Goal: Communication & Community: Answer question/provide support

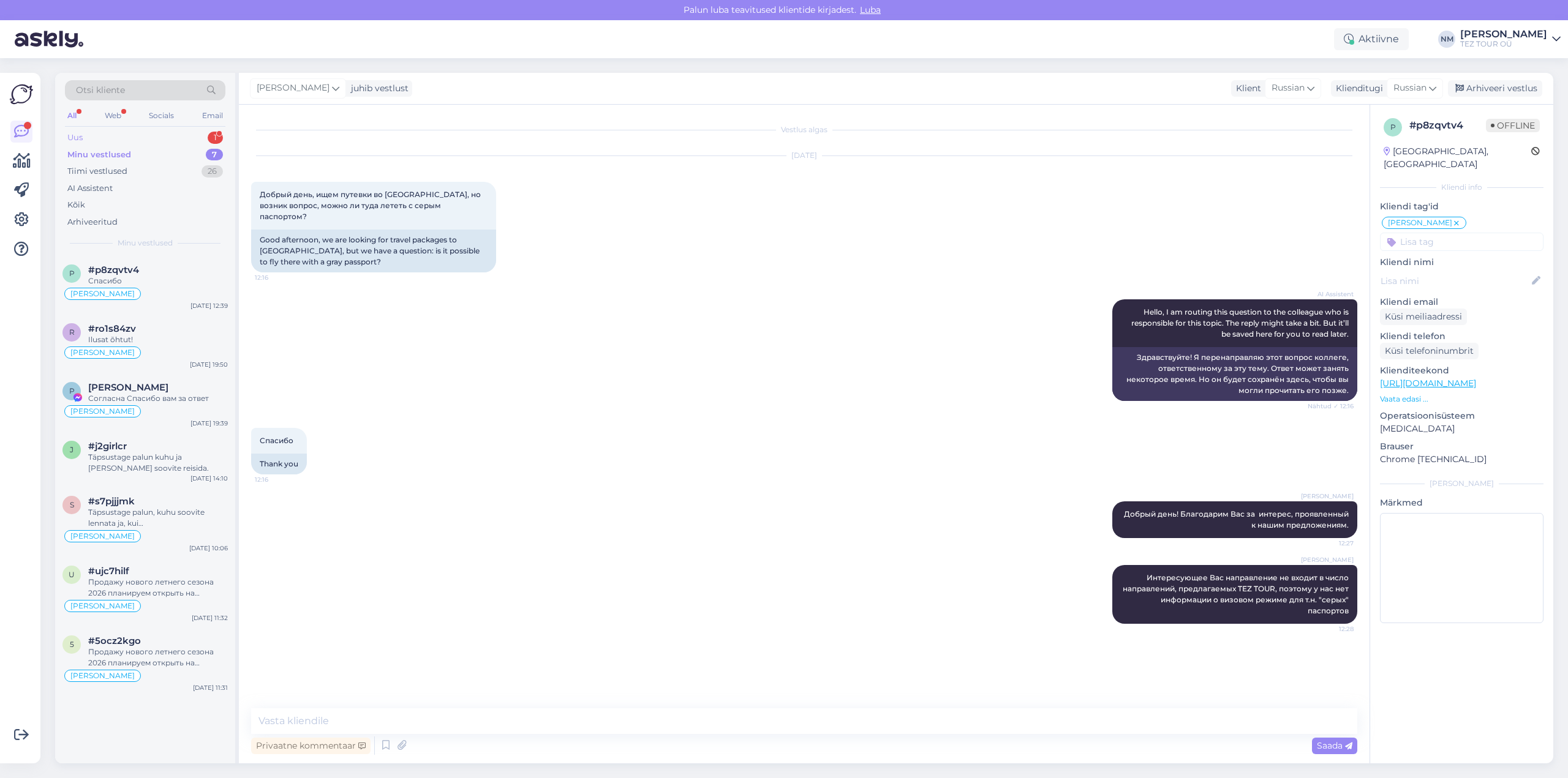
click at [213, 135] on div "1" at bounding box center [215, 138] width 15 height 12
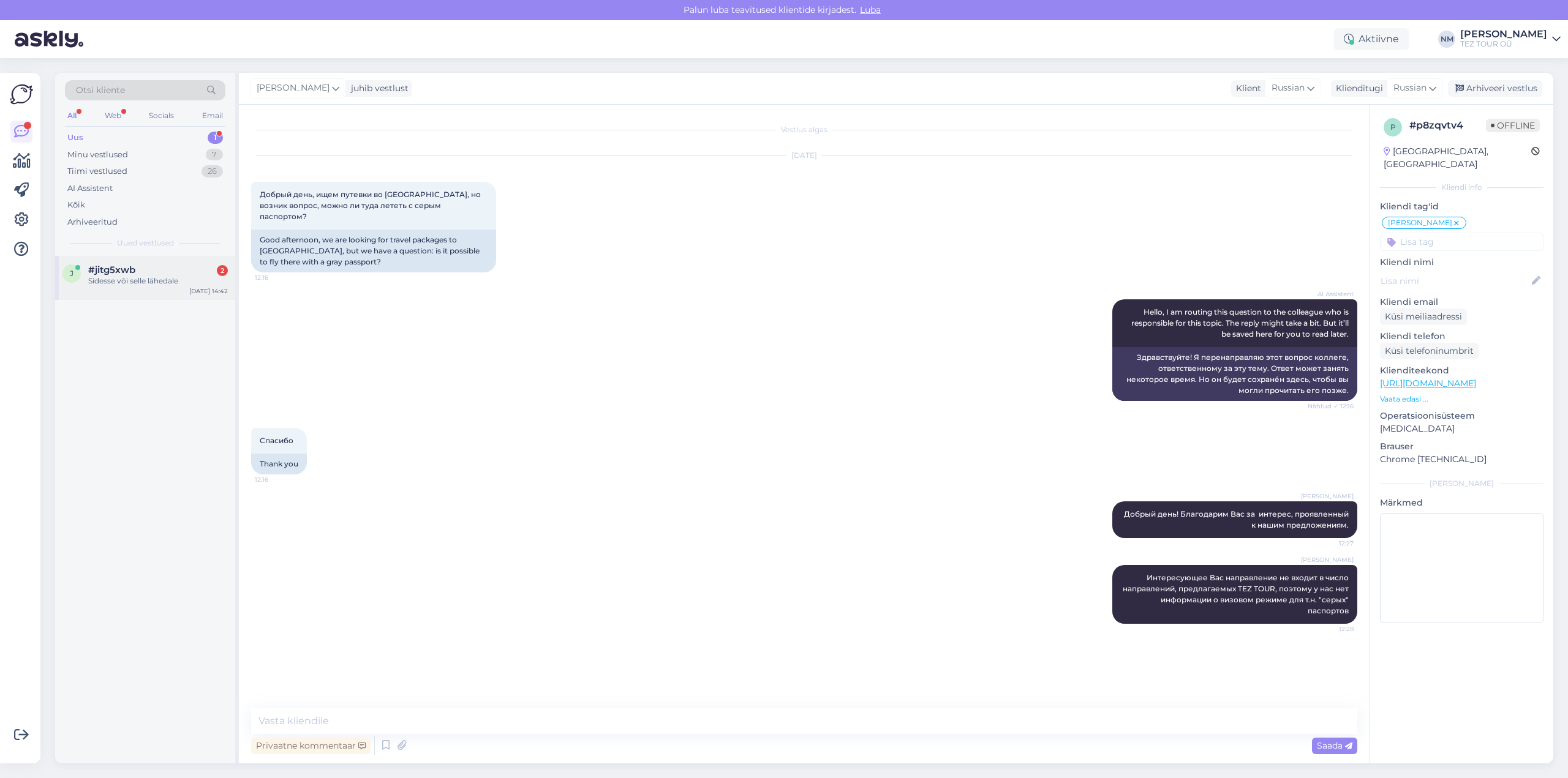
click at [162, 280] on div "Sidesse või selle lähedale" at bounding box center [158, 281] width 140 height 11
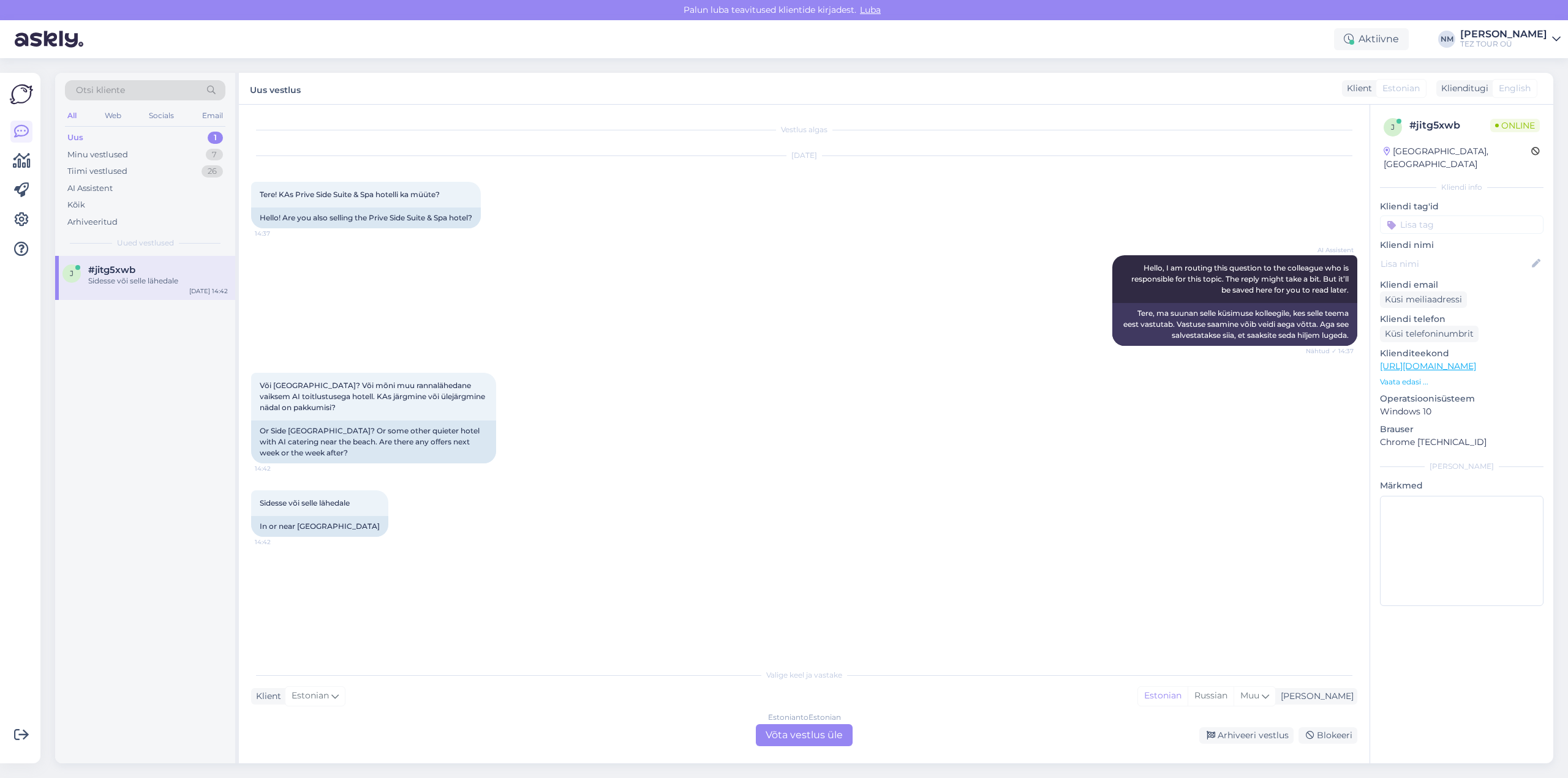
click at [821, 738] on div "Estonian to Estonian Võta vestlus üle" at bounding box center [804, 735] width 97 height 22
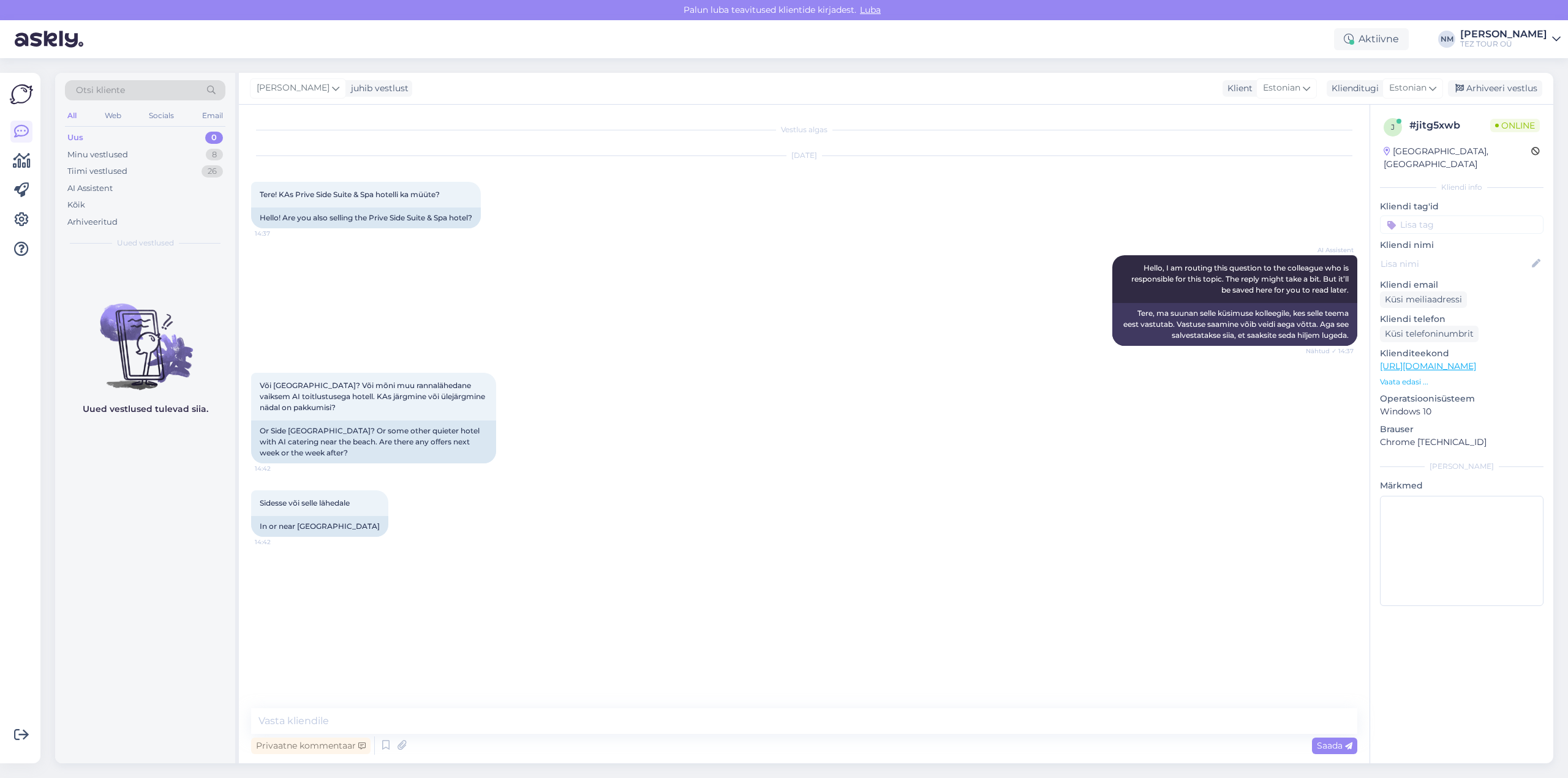
click at [1435, 215] on input at bounding box center [1462, 225] width 164 height 18
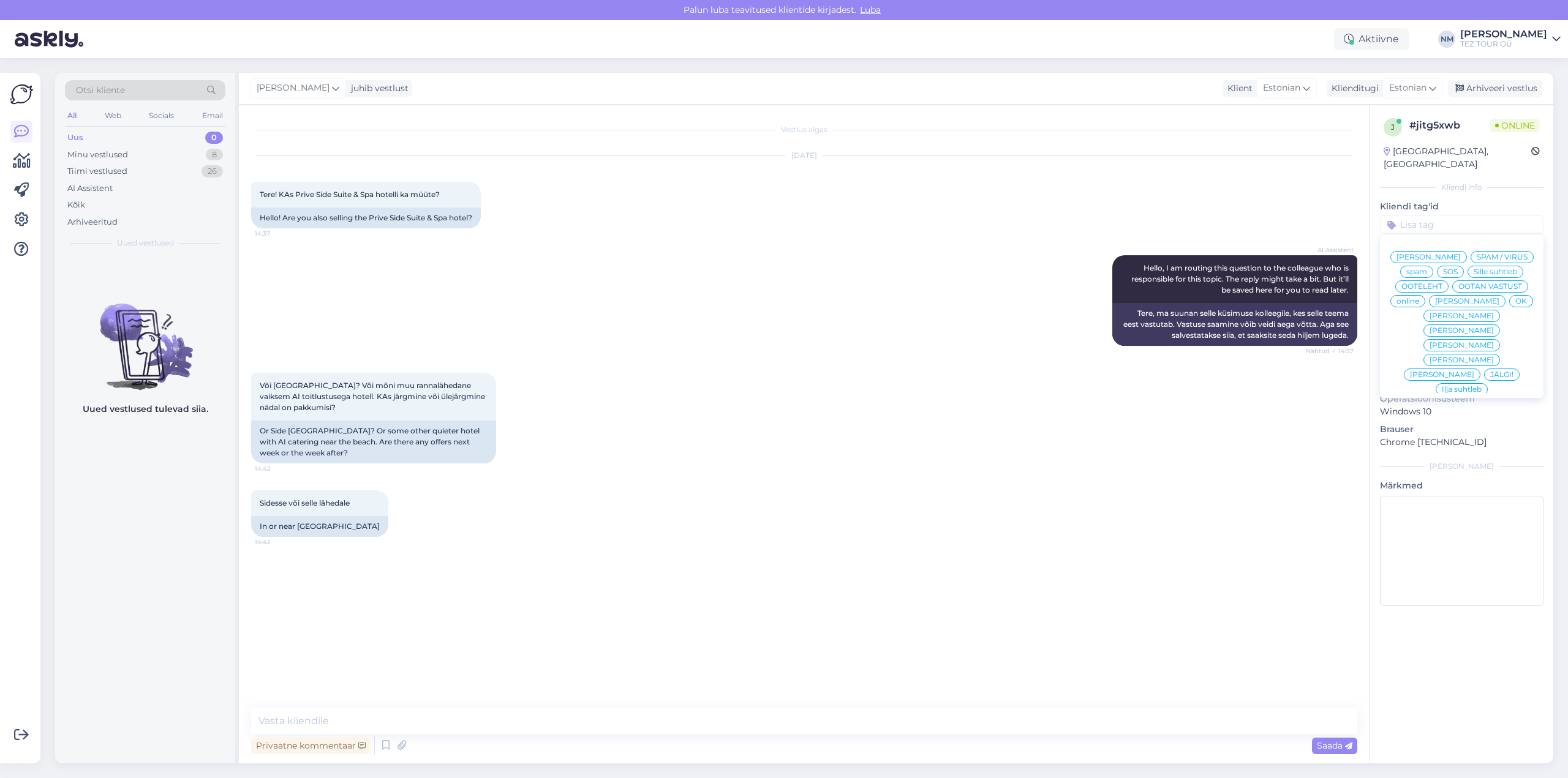
click at [1494, 327] on span "[PERSON_NAME]" at bounding box center [1462, 330] width 64 height 7
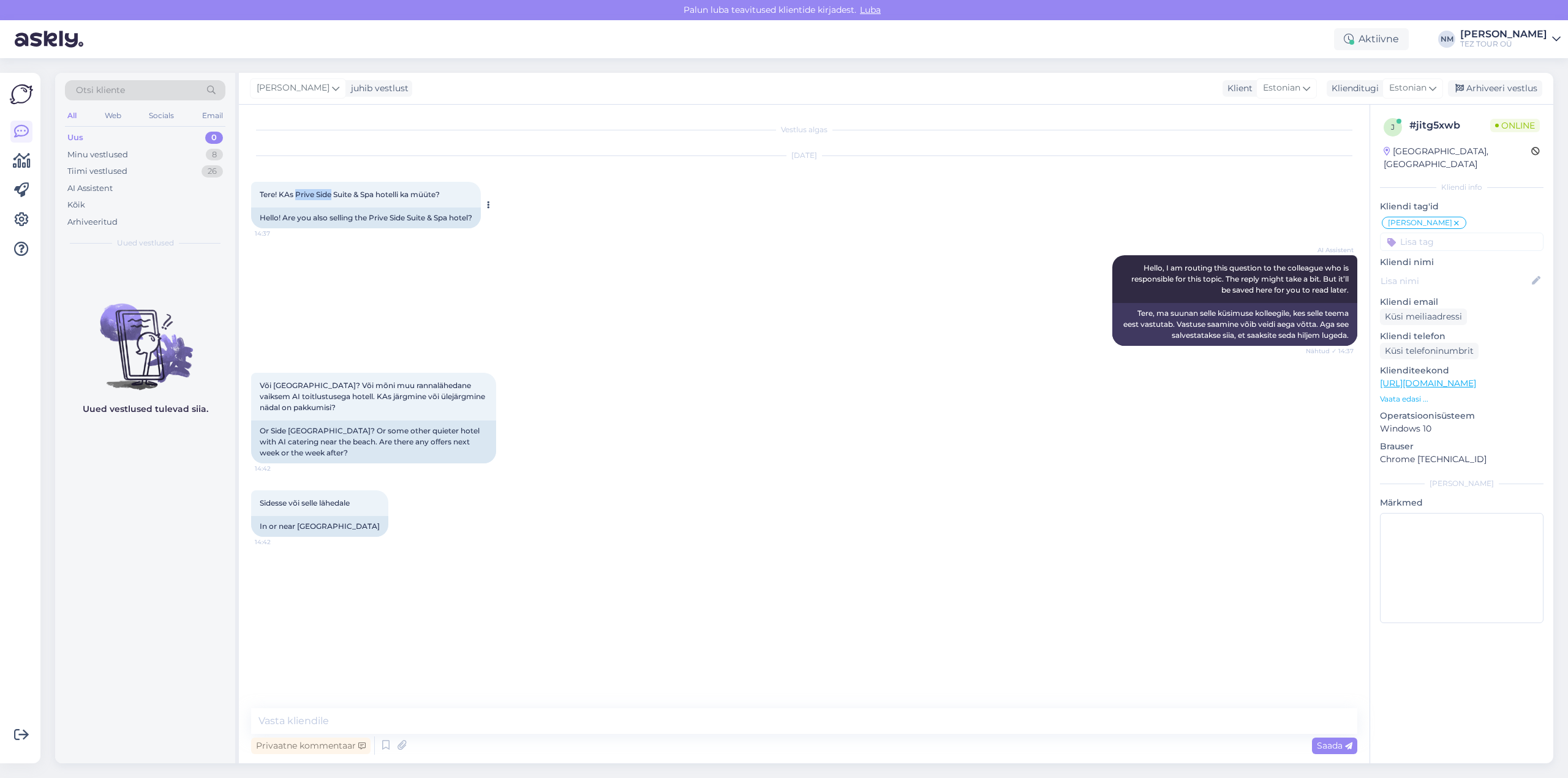
drag, startPoint x: 298, startPoint y: 192, endPoint x: 332, endPoint y: 194, distance: 34.1
click at [332, 194] on span "Tere! KAs Prive Side Suite & Spa hotelli ka müüte?" at bounding box center [349, 194] width 180 height 9
copy span "Prive Side"
drag, startPoint x: 273, startPoint y: 382, endPoint x: 312, endPoint y: 385, distance: 39.1
click at [312, 385] on span "Või [GEOGRAPHIC_DATA]? Või mõni muu rannalähedane vaiksem AI toitlustusega hote…" at bounding box center [373, 397] width 227 height 32
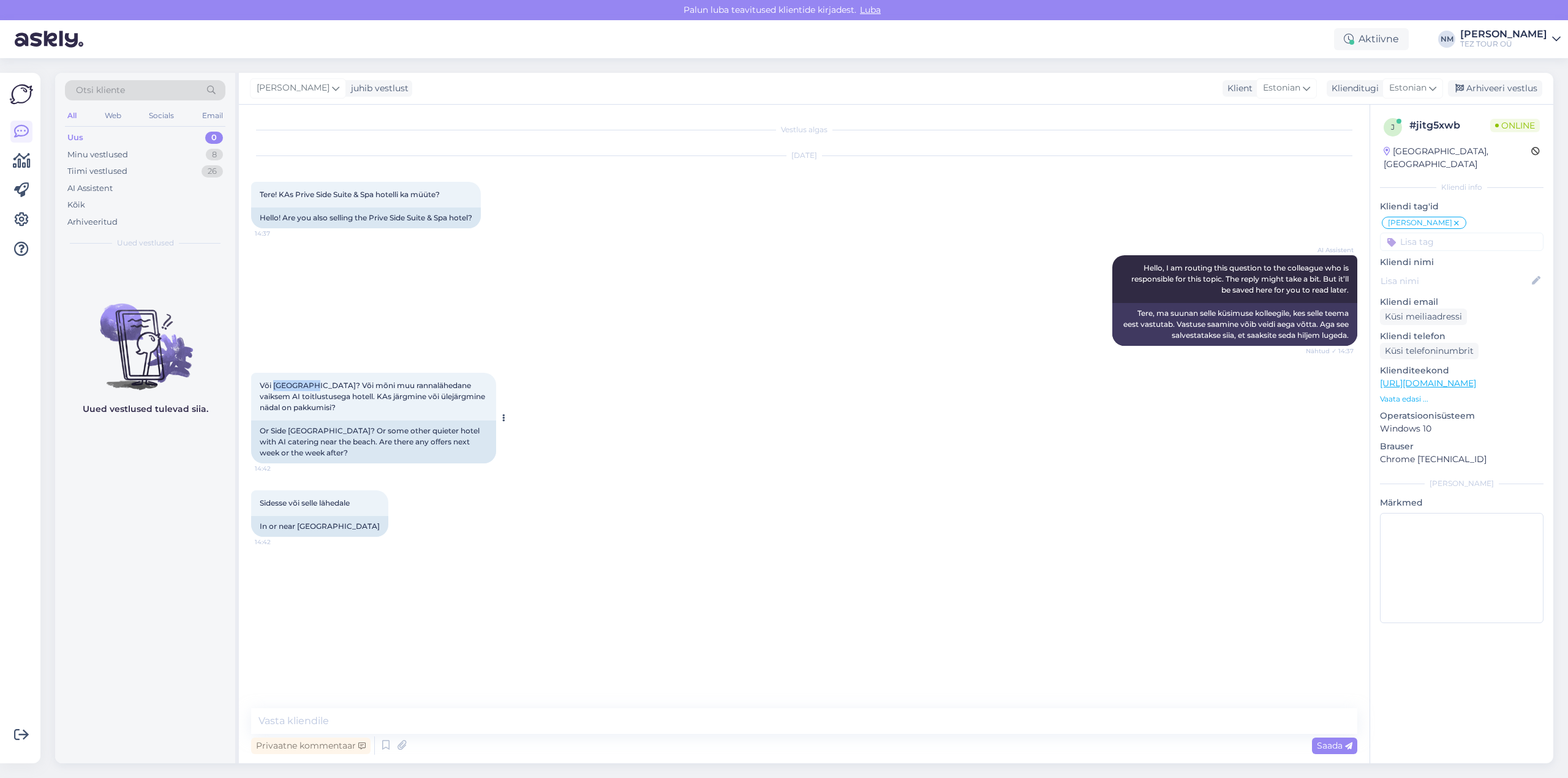
copy span "Side Moon"
click at [684, 399] on div "Või [GEOGRAPHIC_DATA]? Või mõni muu rannalähedane vaiksem AI toitlustusega hote…" at bounding box center [804, 418] width 1106 height 118
drag, startPoint x: 296, startPoint y: 195, endPoint x: 352, endPoint y: 195, distance: 56.0
click at [352, 195] on span "Tere! KAs Prive Side Suite & Spa hotelli ka müüte?" at bounding box center [349, 194] width 180 height 9
copy span "Prive Side Suite"
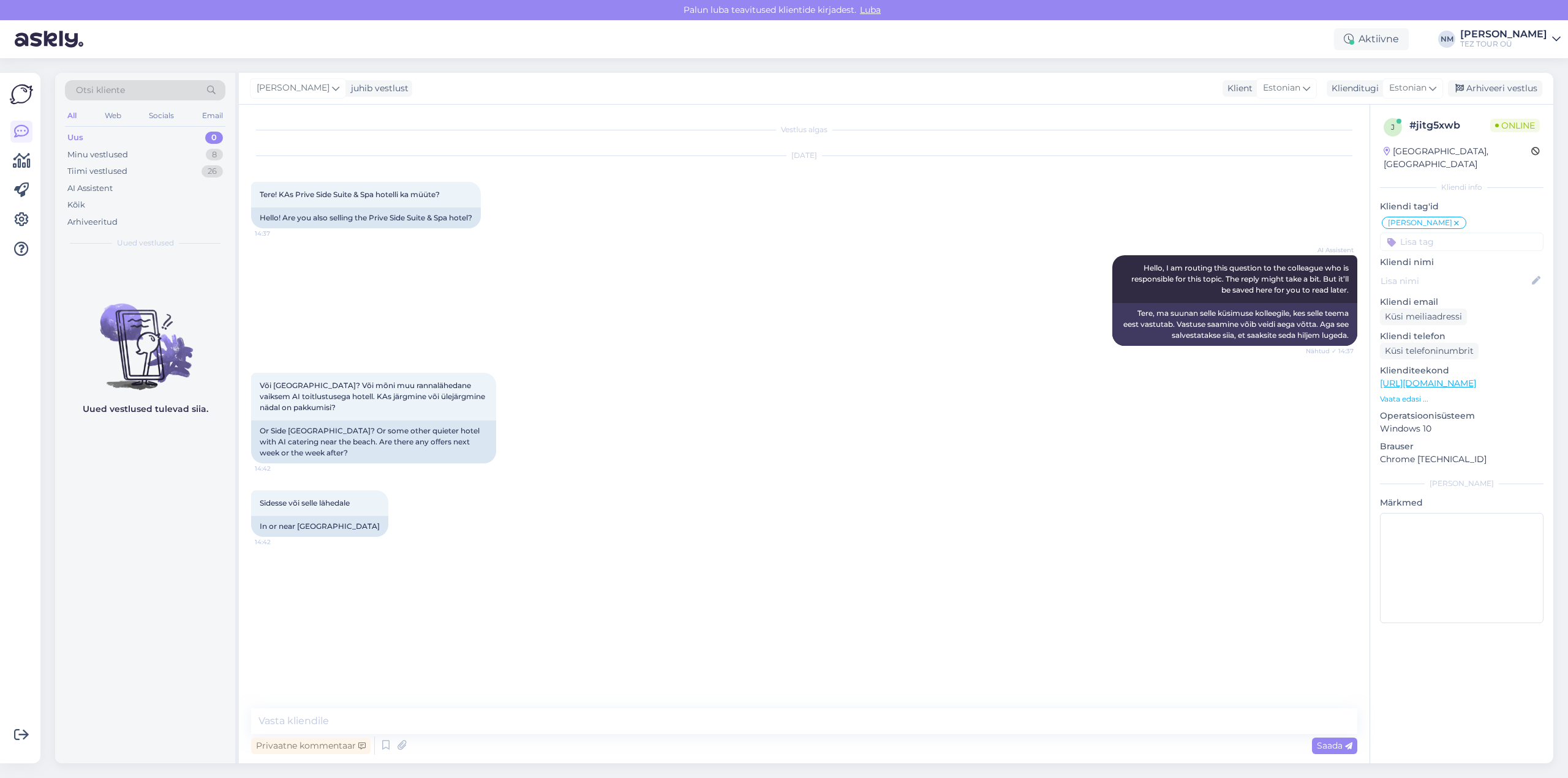
click at [585, 339] on div "AI Assistent Hello, I am routing this question to the colleague who is responsi…" at bounding box center [804, 300] width 1106 height 118
drag, startPoint x: 275, startPoint y: 383, endPoint x: 338, endPoint y: 386, distance: 63.1
click at [338, 386] on span "Või [GEOGRAPHIC_DATA]? Või mõni muu rannalähedane vaiksem AI toitlustusega hote…" at bounding box center [373, 397] width 227 height 32
copy span "[GEOGRAPHIC_DATA]"
click at [292, 722] on textarea at bounding box center [804, 721] width 1106 height 26
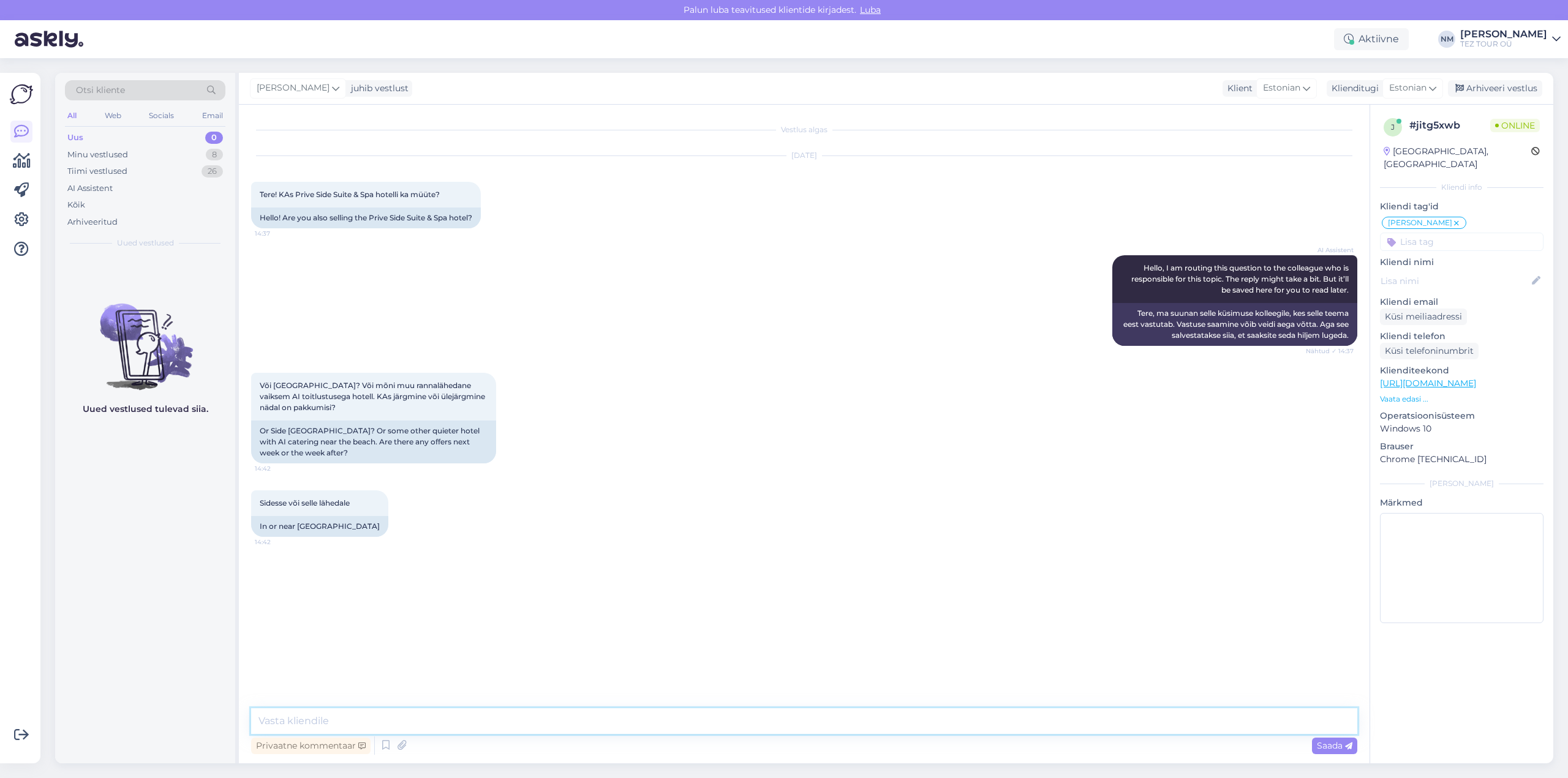
drag, startPoint x: 296, startPoint y: 723, endPoint x: 291, endPoint y: 718, distance: 7.1
click at [296, 722] on textarea at bounding box center [804, 721] width 1106 height 26
paste textarea "Täname, et tunnete huvi TEZ TOURi poolt pakutavate reisiteenuste vastu."
type textarea "Tere! Täname, et tunnete huvi TEZ TOURi poolt pakutavate reisiteenuste vastu."
click at [292, 717] on textarea at bounding box center [804, 721] width 1106 height 26
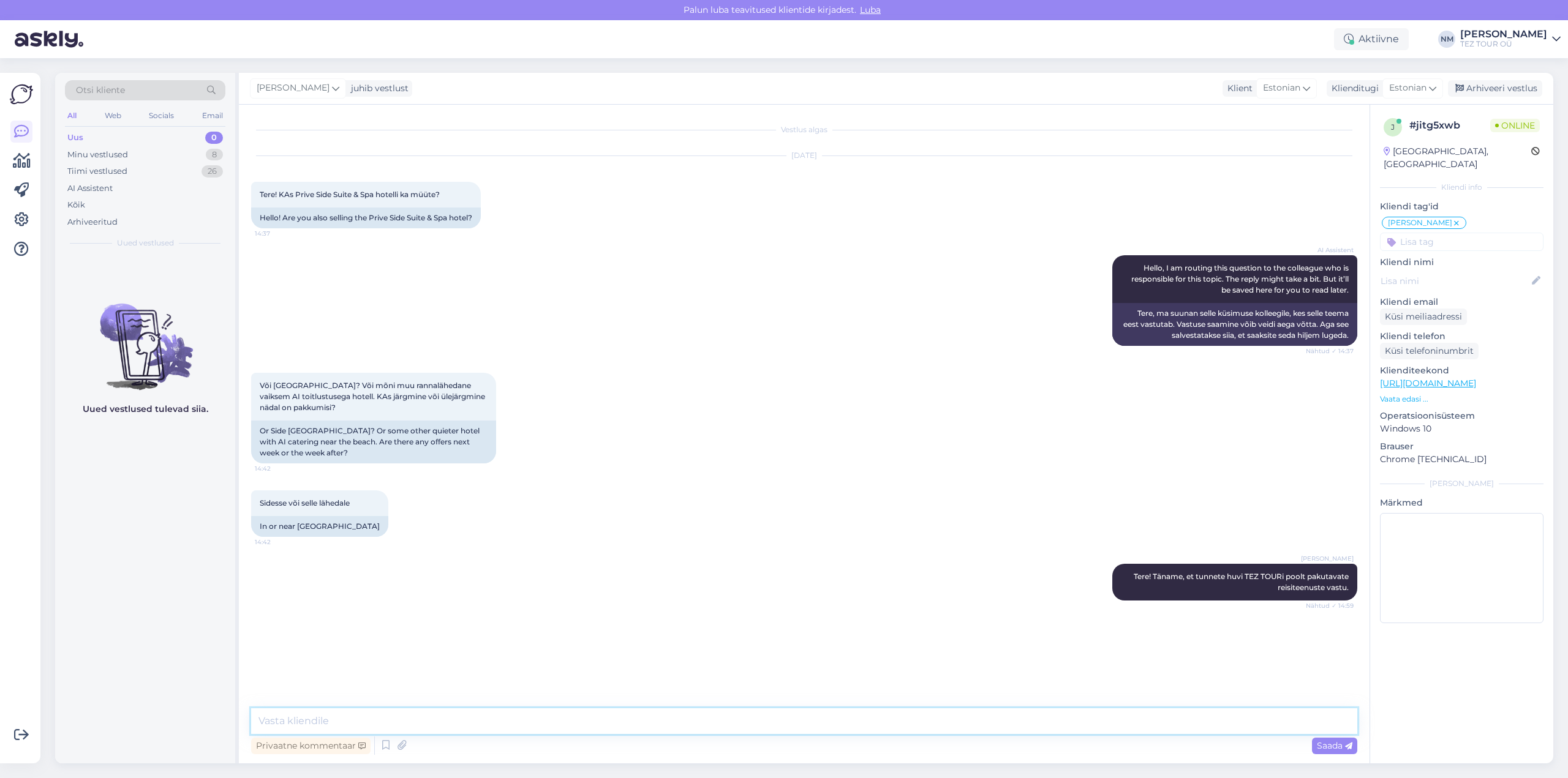
click at [279, 718] on textarea at bounding box center [804, 721] width 1106 height 26
paste textarea "Kahjuks ei saa me ühtegi teie poolt mainitud hotelli soovitud perioodiks pakkud…"
type textarea "Kahjuks ei saa me ühtegi teie poolt mainitud hotelli soovitud perioodiks pakkud…"
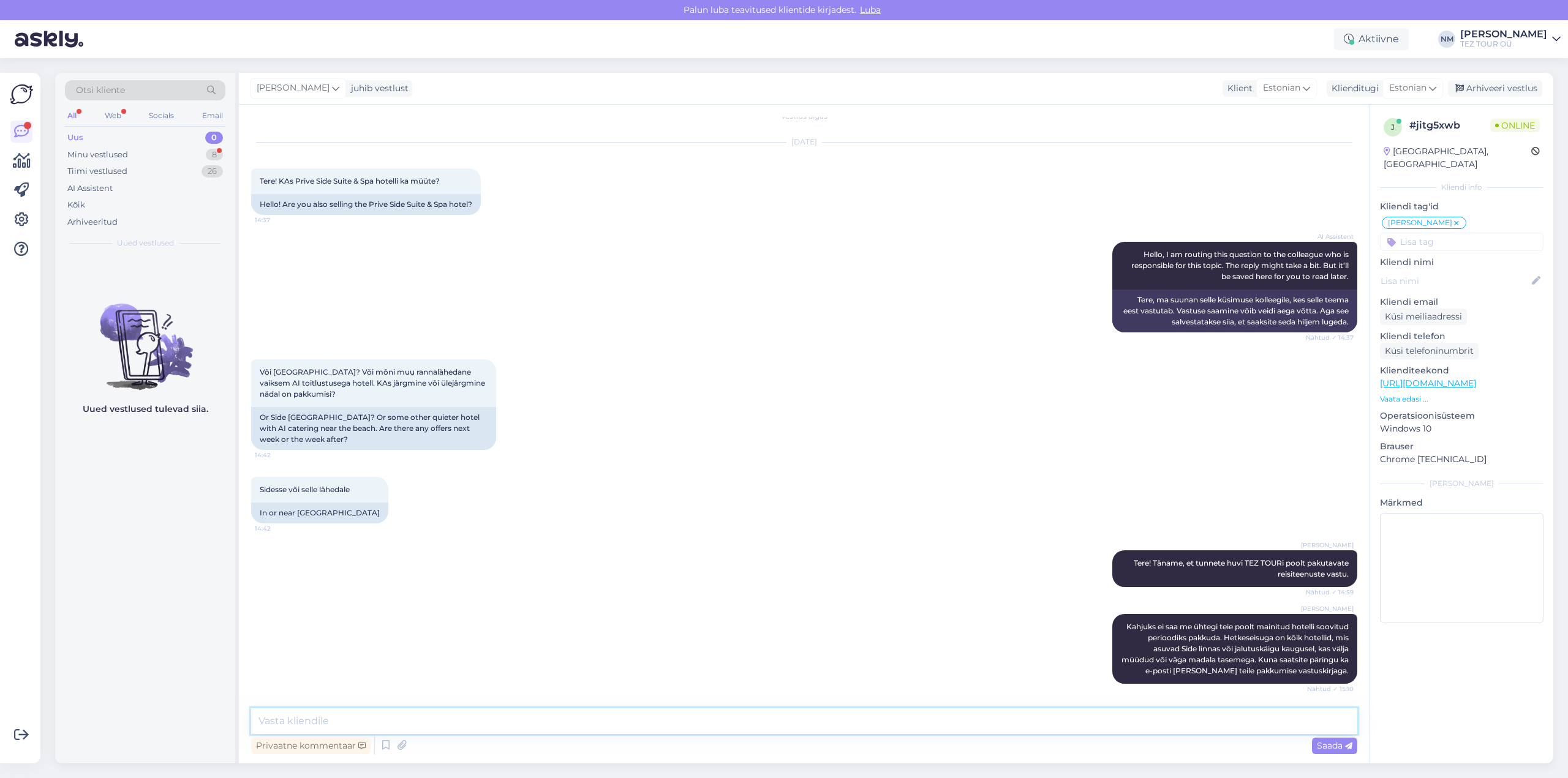
scroll to position [77, 0]
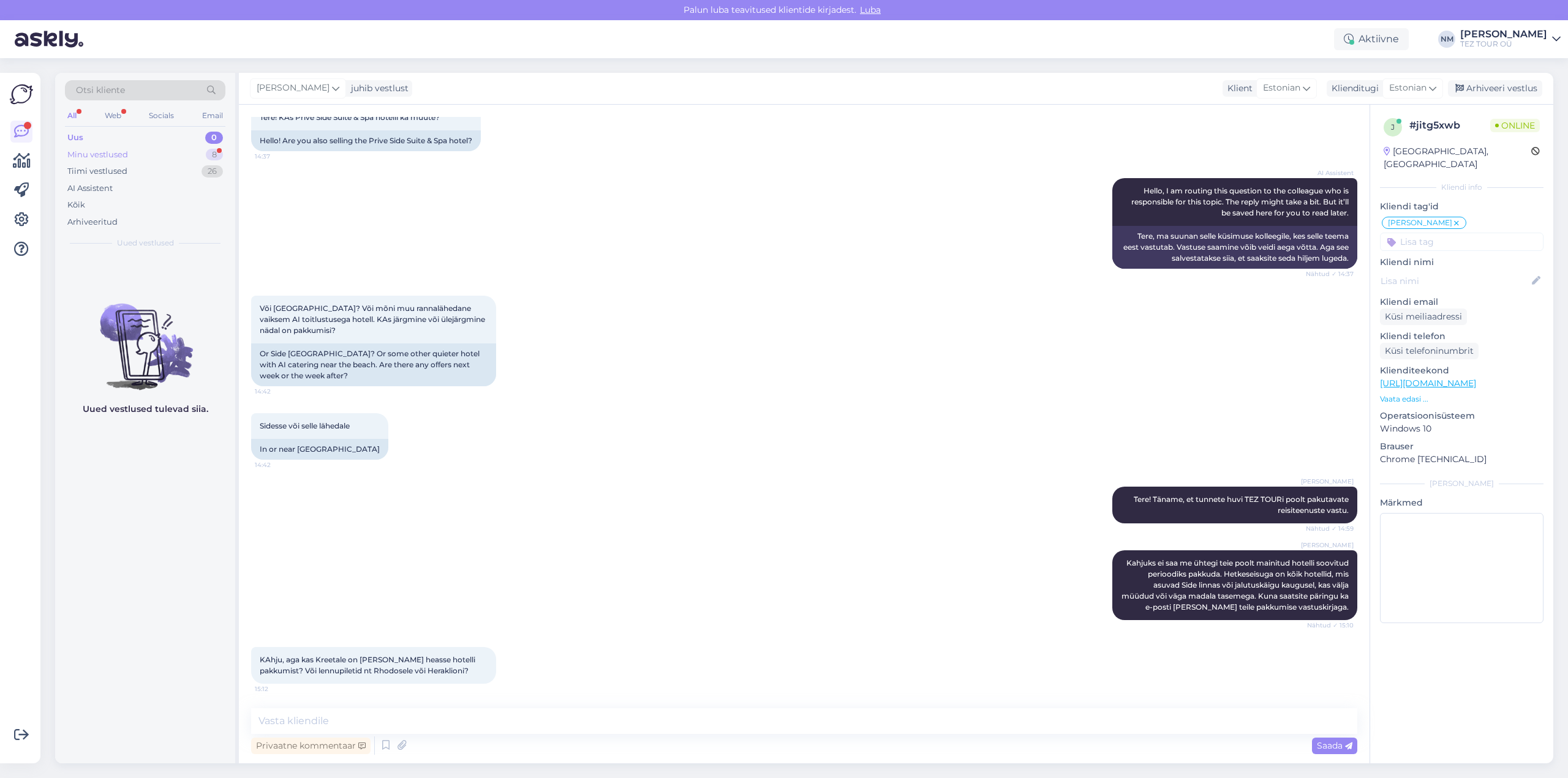
click at [215, 152] on div "8" at bounding box center [214, 155] width 17 height 12
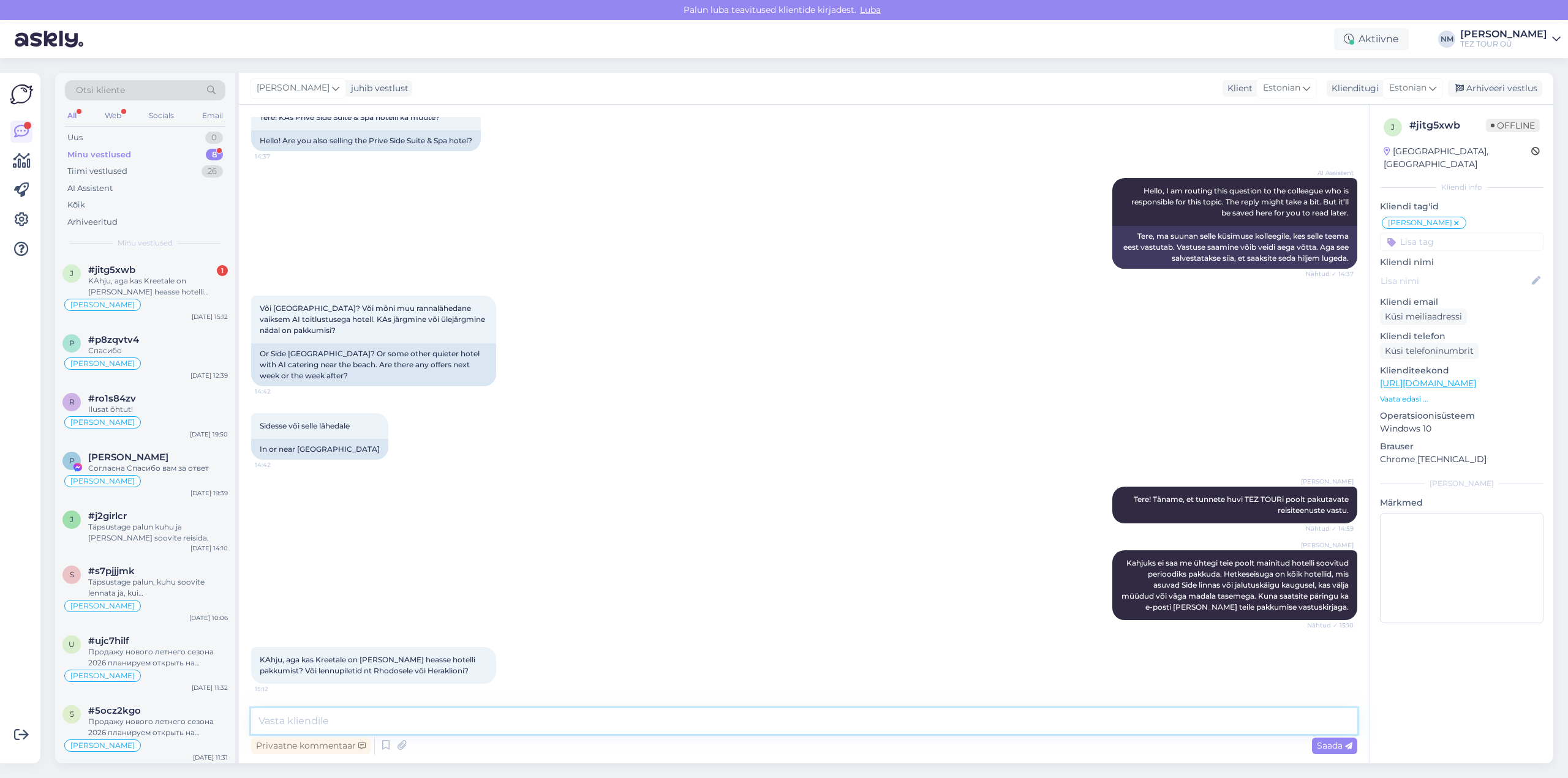
click at [298, 721] on textarea at bounding box center [804, 721] width 1106 height 26
click at [308, 718] on textarea "Saatsin Teile pakkumise nii Türgi reisile, kui ka [GEOGRAPHIC_DATA]." at bounding box center [804, 721] width 1106 height 26
click at [357, 722] on textarea "Saatsin pakkumise nii Türgi reisile, kui ka [GEOGRAPHIC_DATA]." at bounding box center [804, 721] width 1106 height 26
type textarea "Saatsin pakkumise Teie e-mailile nii Türgi reisile, kui ka Kreetale."
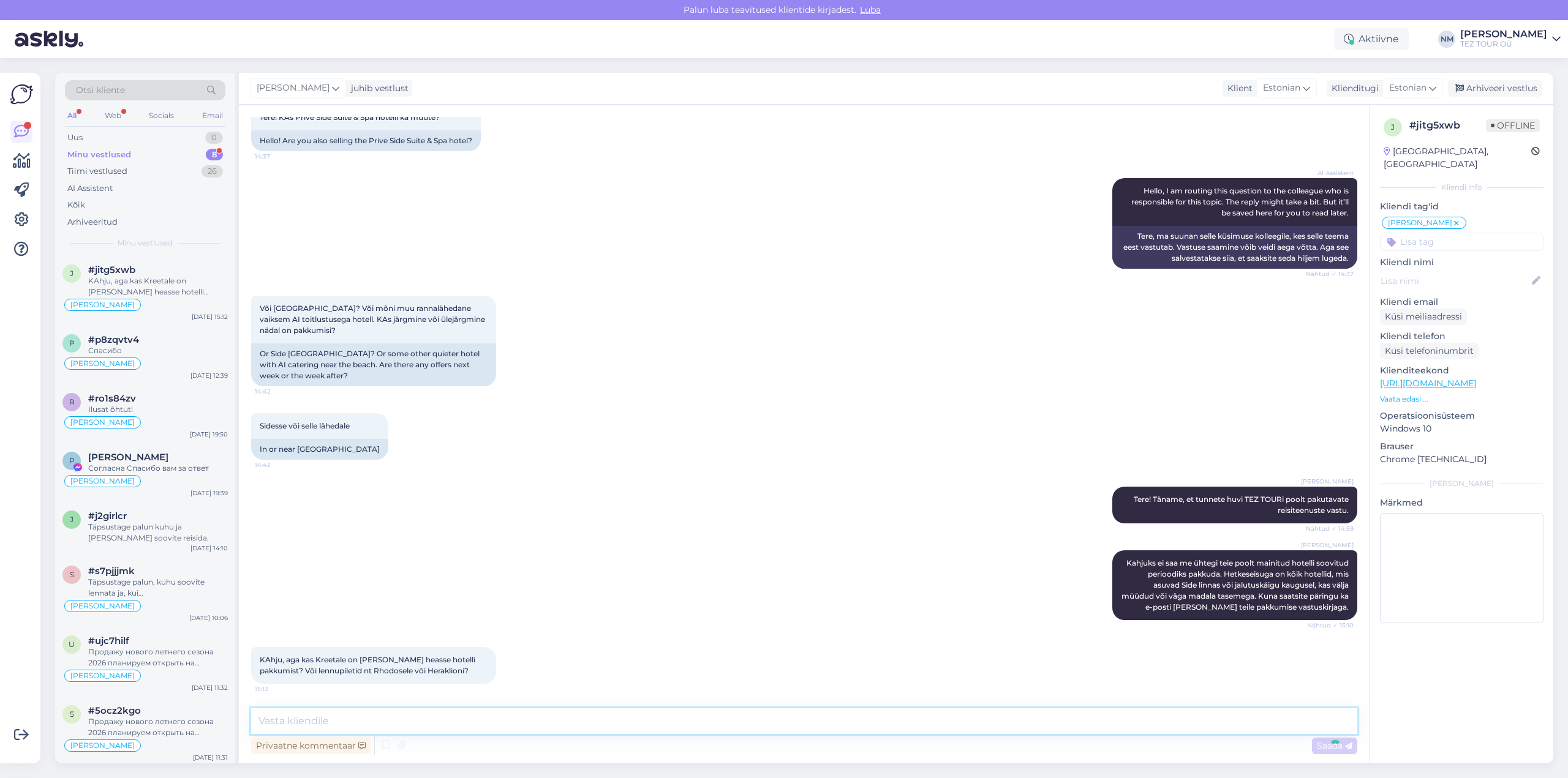
scroll to position [140, 0]
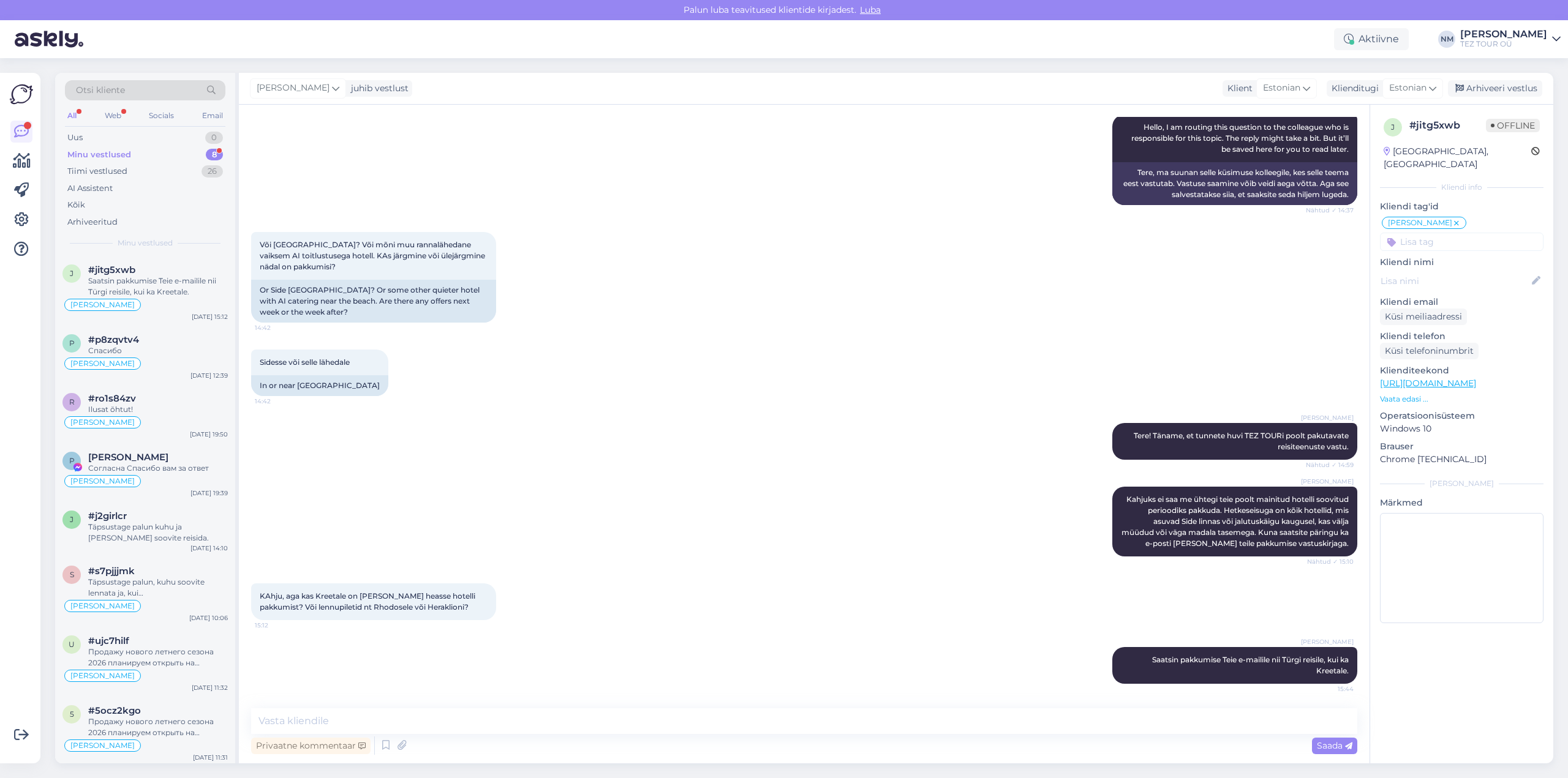
click at [216, 151] on div "8" at bounding box center [214, 155] width 17 height 12
click at [185, 719] on div "Продажу нового летнего сезона 2026 планируем открыть на следующей неделе." at bounding box center [158, 724] width 140 height 22
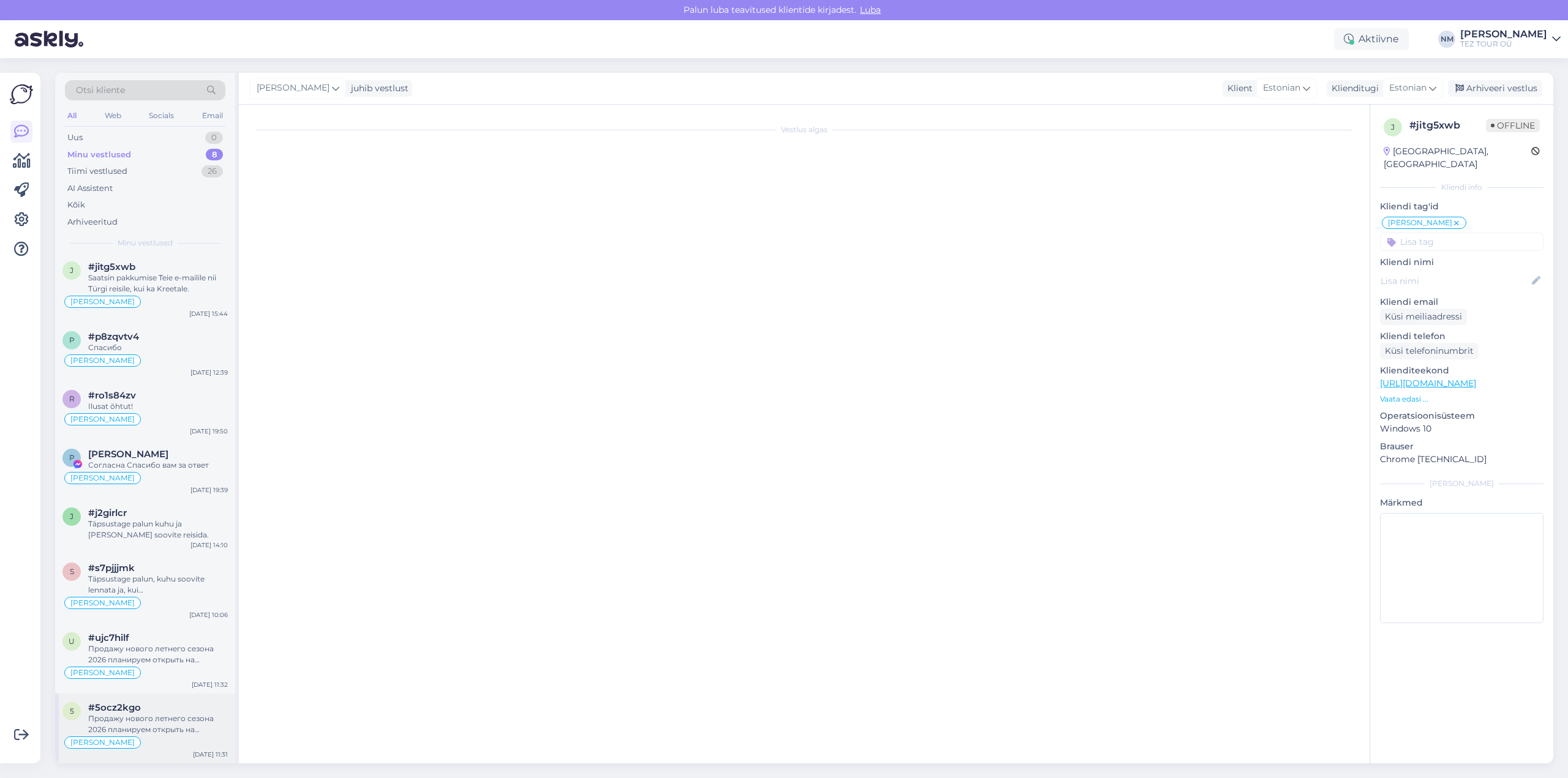
scroll to position [0, 0]
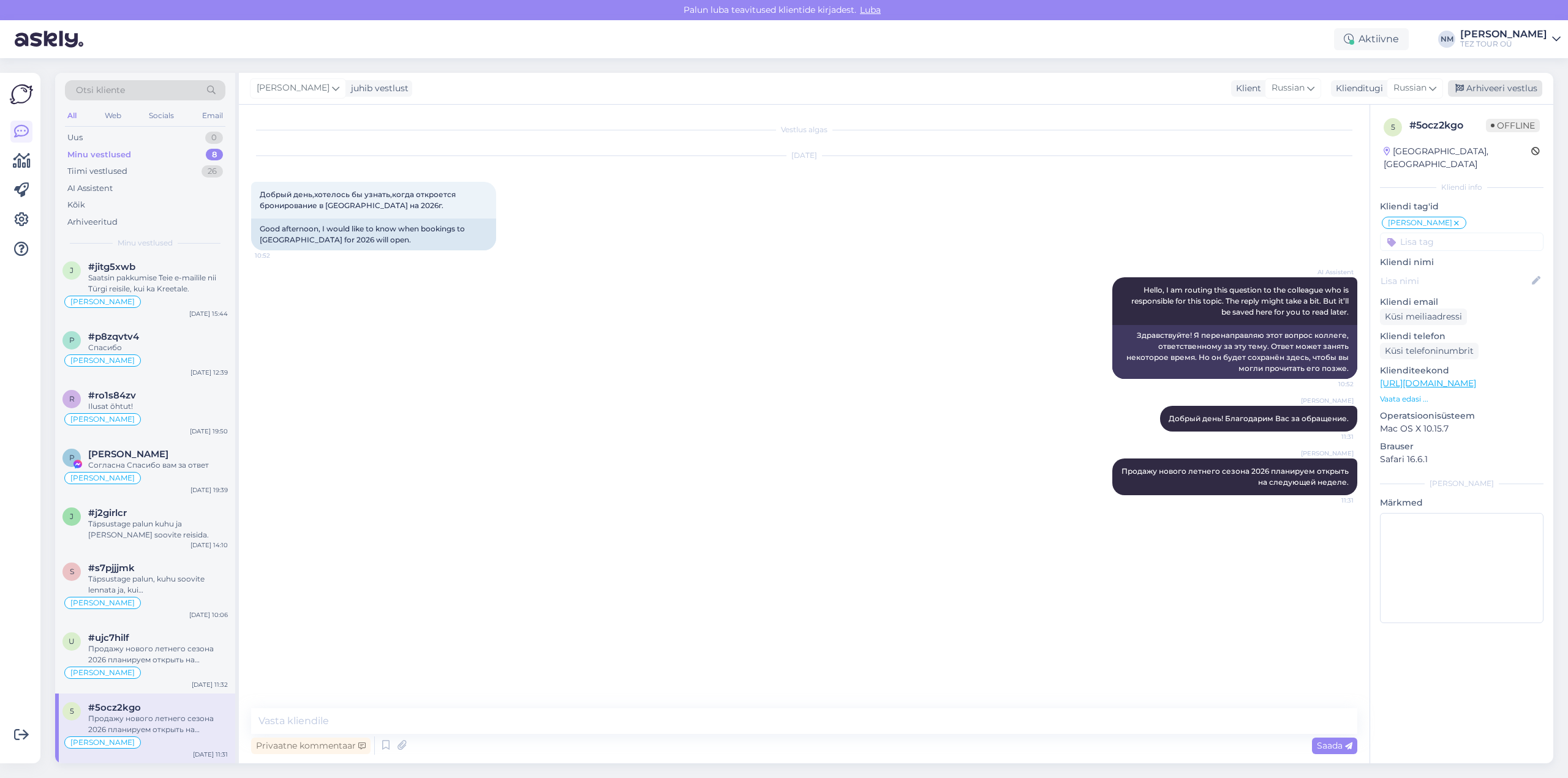
click at [1500, 86] on div "Arhiveeri vestlus" at bounding box center [1496, 88] width 95 height 16
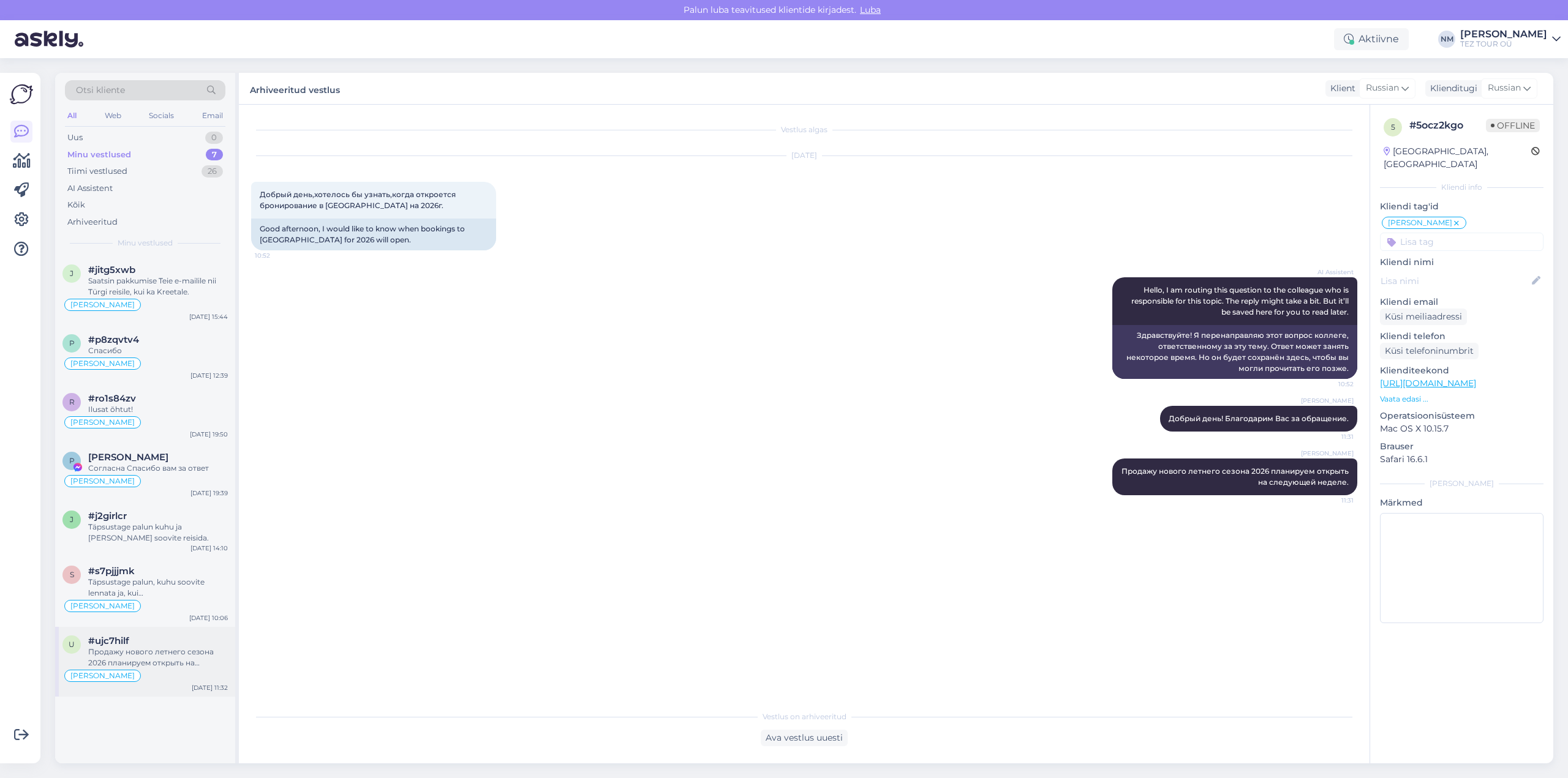
click at [152, 655] on div "Продажу нового летнего сезона 2026 планируем открыть на следующей неделе." at bounding box center [158, 658] width 140 height 22
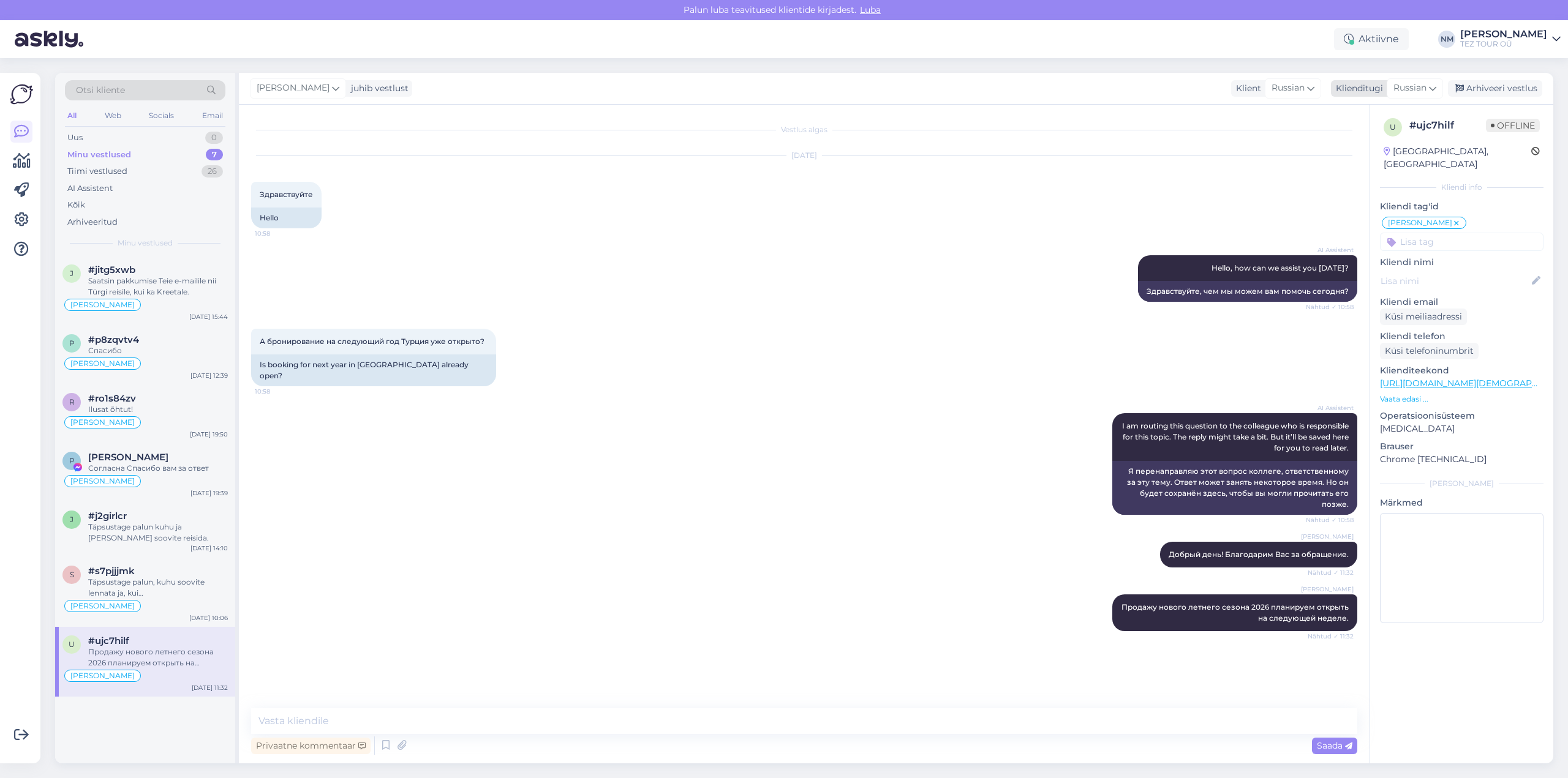
drag, startPoint x: 1498, startPoint y: 88, endPoint x: 1488, endPoint y: 93, distance: 11.2
click at [1498, 88] on div "Arhiveeri vestlus" at bounding box center [1496, 88] width 95 height 16
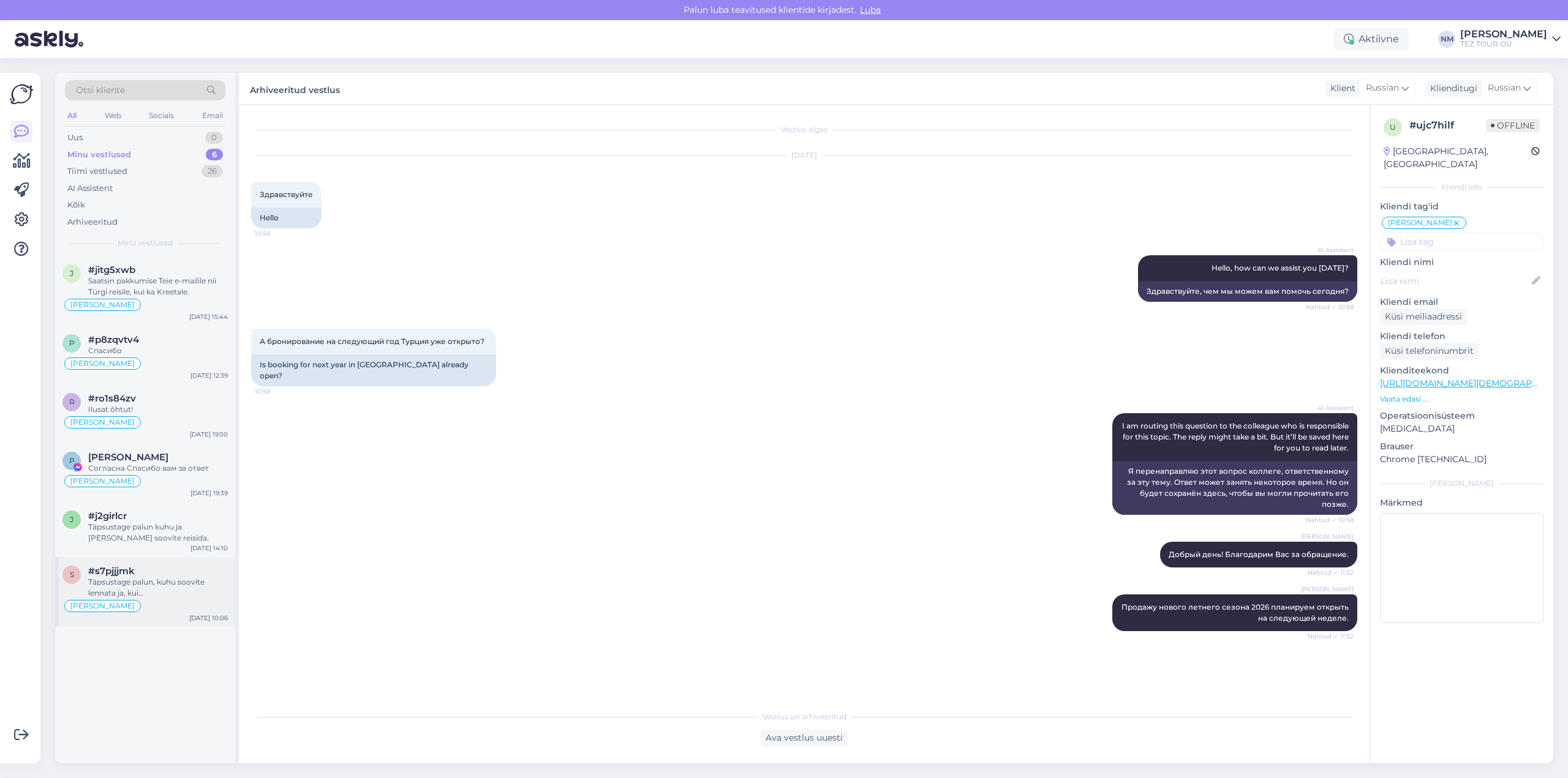
click at [189, 587] on div "Täpsustage palun, kuhu soovite lennata ja, kui [DEMOGRAPHIC_DATA], siis kui kau…" at bounding box center [158, 588] width 140 height 22
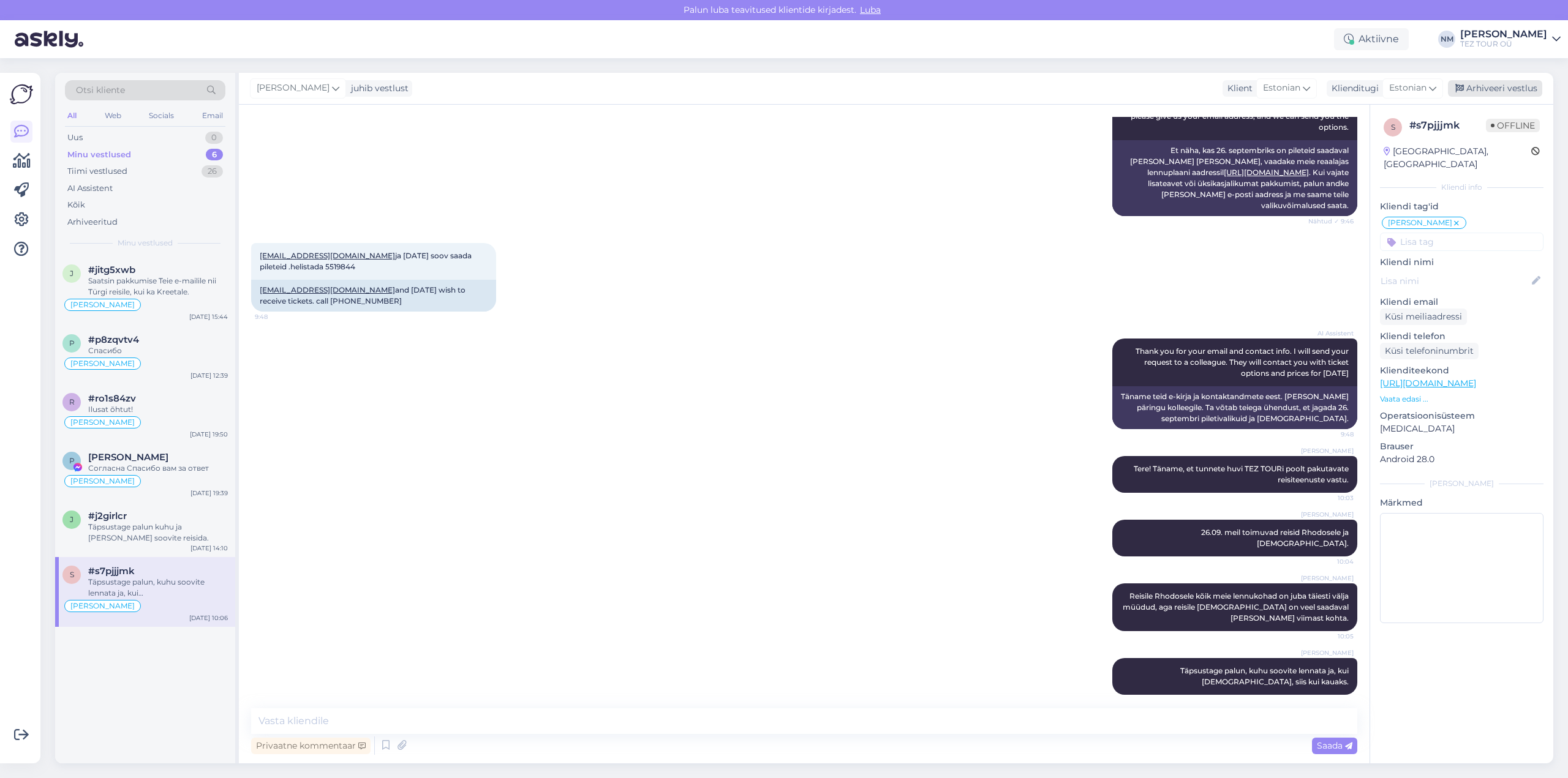
click at [1491, 85] on div "Arhiveeri vestlus" at bounding box center [1496, 88] width 95 height 16
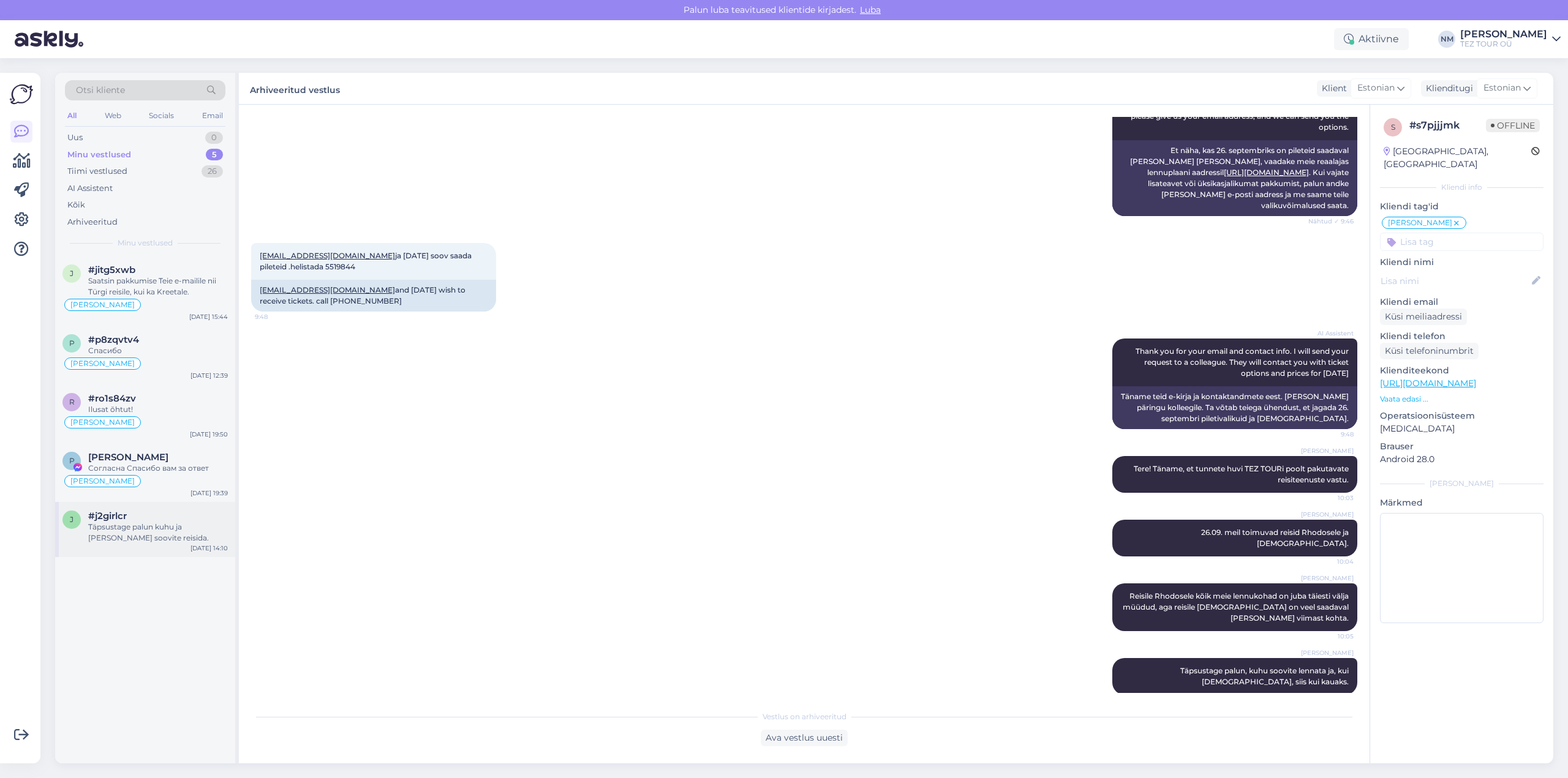
drag, startPoint x: 141, startPoint y: 526, endPoint x: 150, endPoint y: 529, distance: 9.5
click at [141, 525] on div "Täpsustage palun kuhu ja [PERSON_NAME] soovite reisida." at bounding box center [158, 533] width 140 height 22
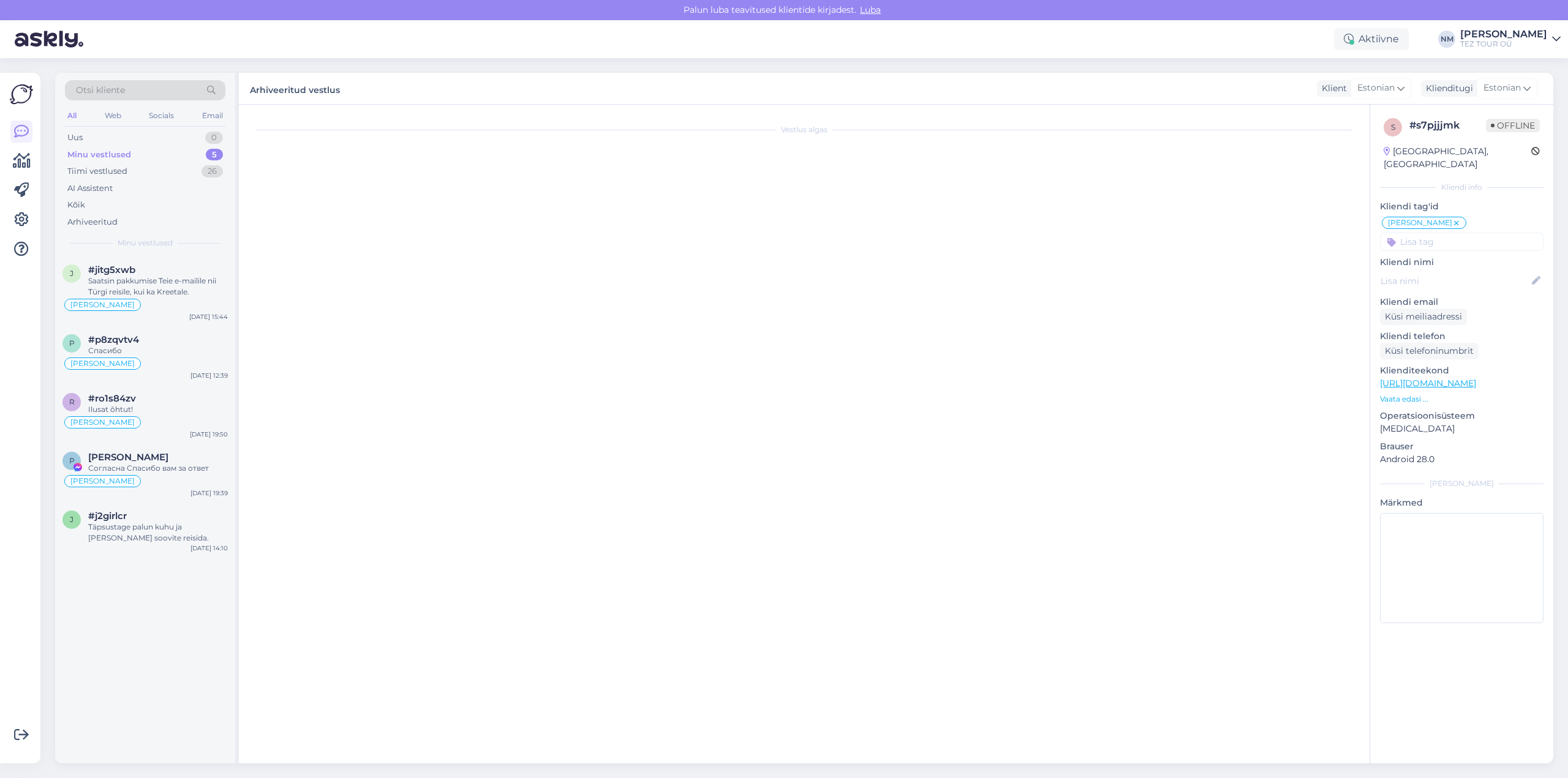
scroll to position [0, 0]
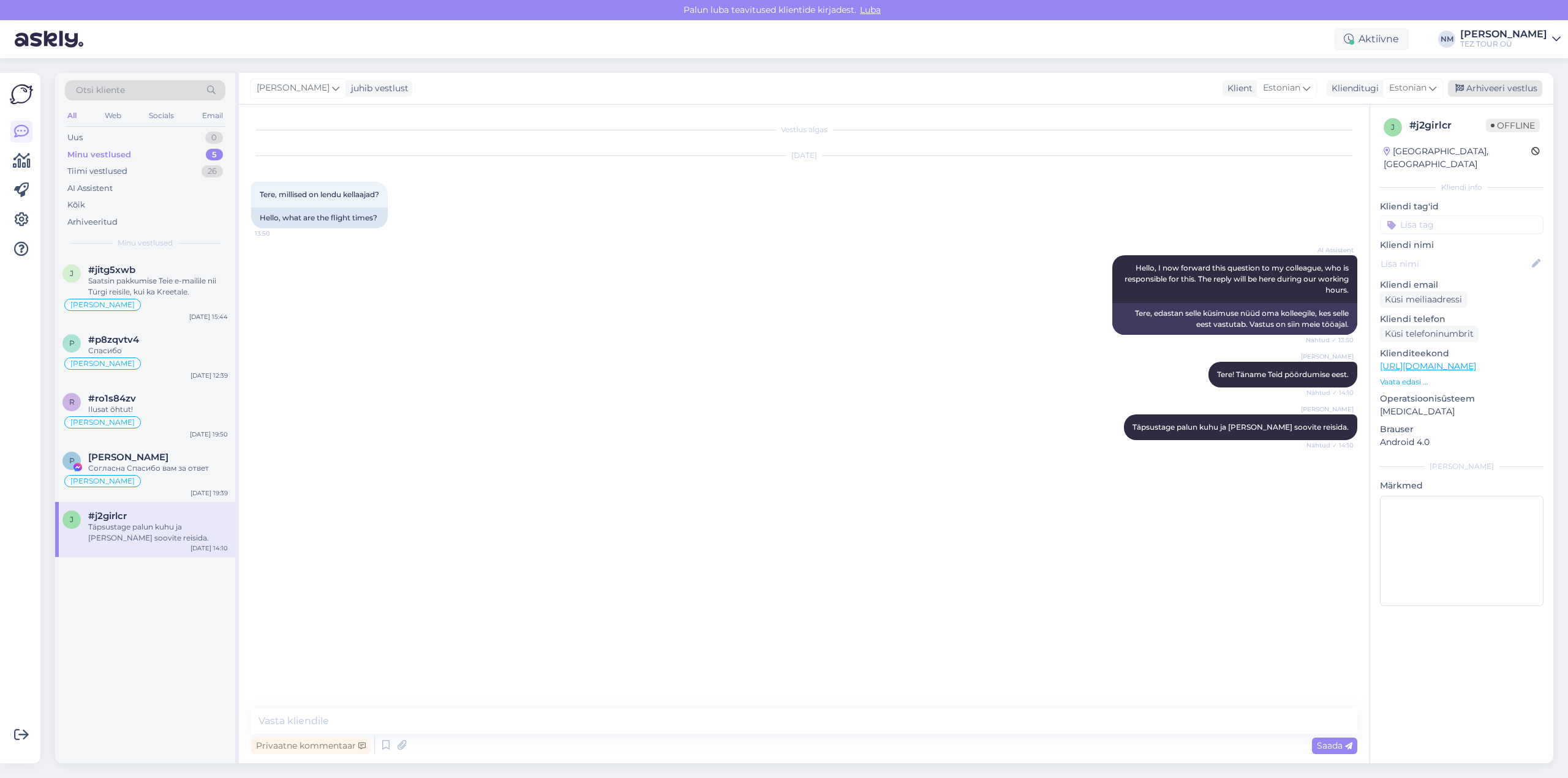
click at [1492, 85] on div "Arhiveeri vestlus" at bounding box center [1496, 88] width 95 height 16
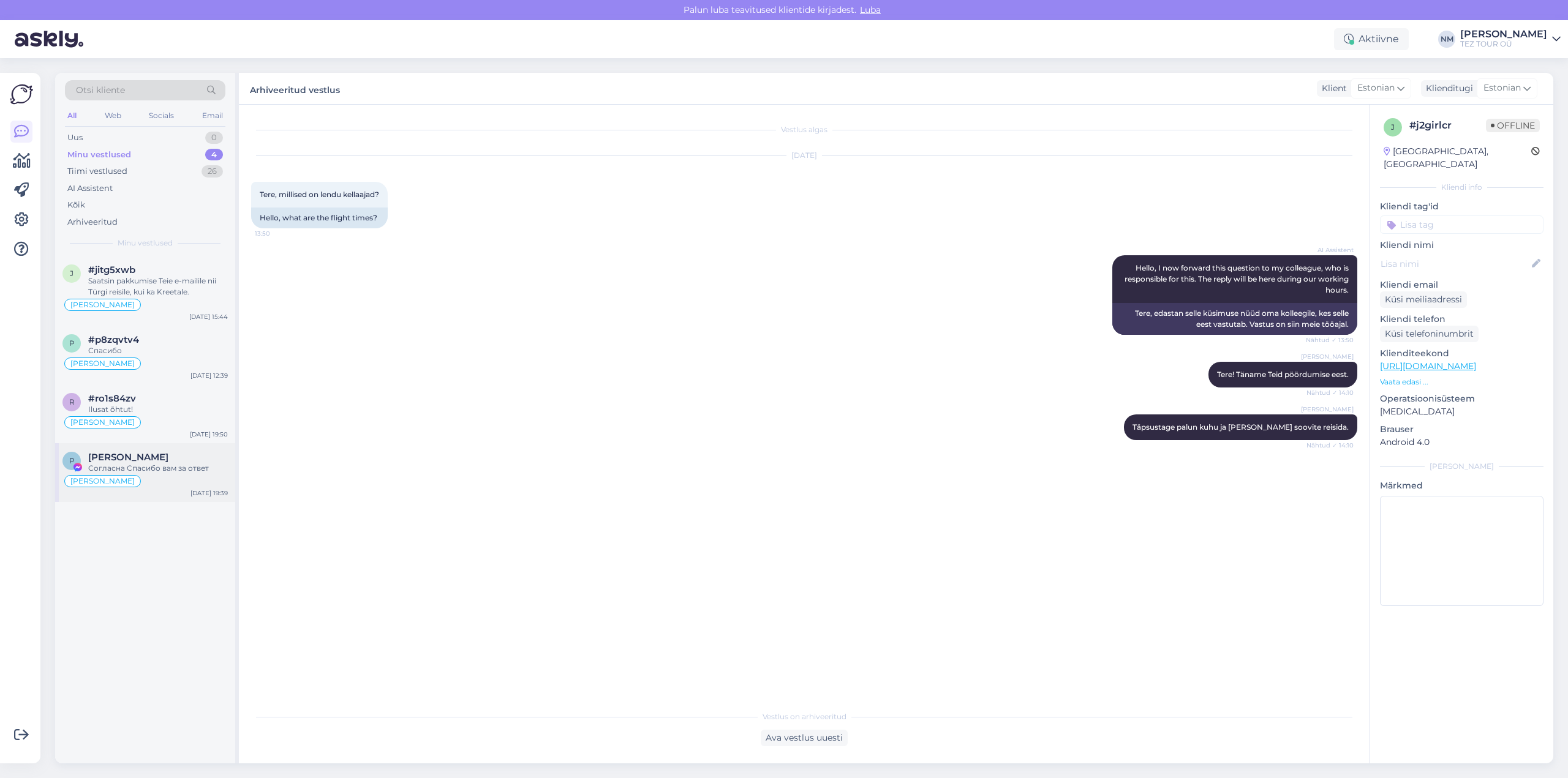
click at [183, 471] on div "Согласна Спасибо вам за ответ" at bounding box center [158, 468] width 140 height 11
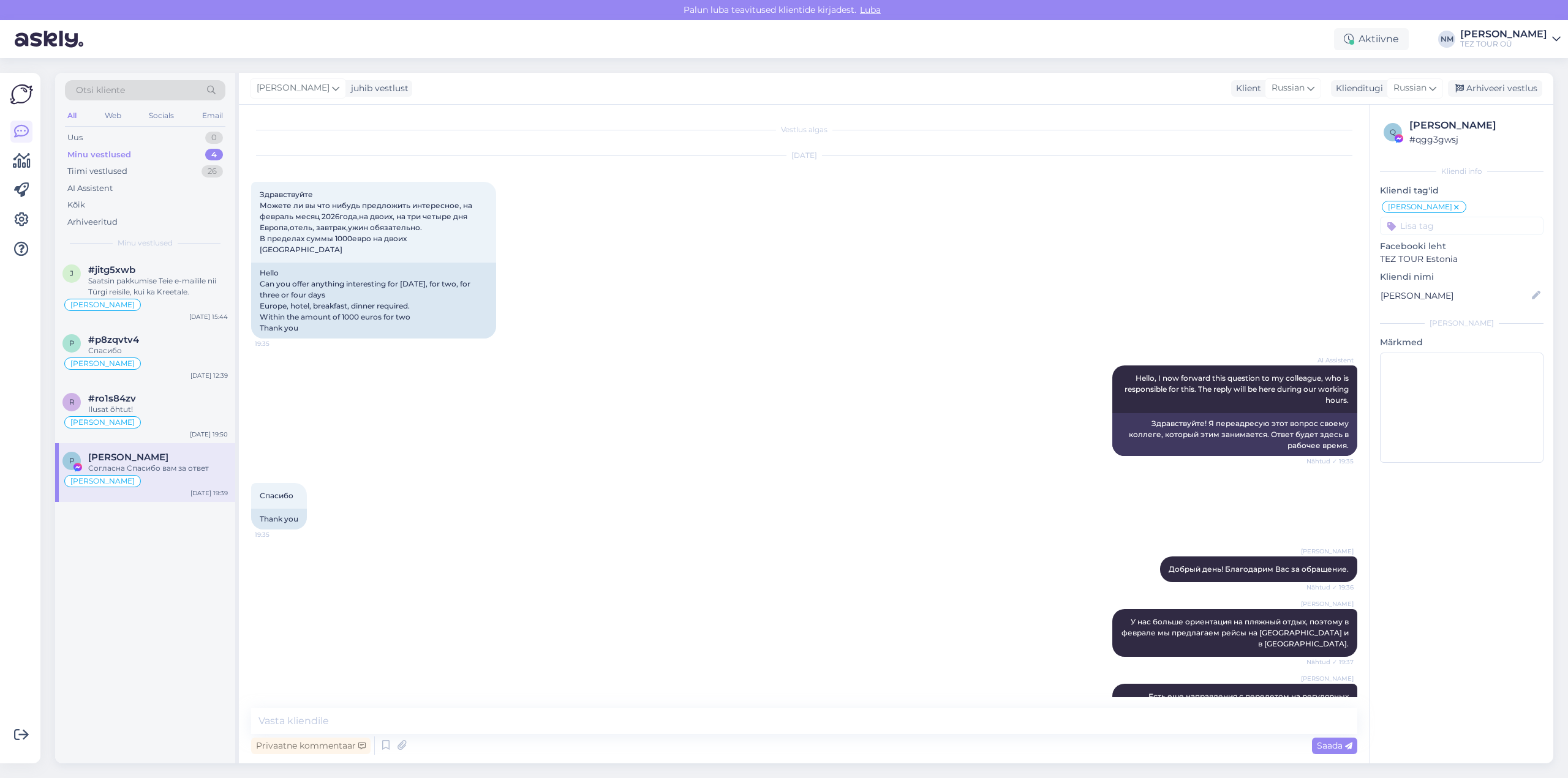
scroll to position [112, 0]
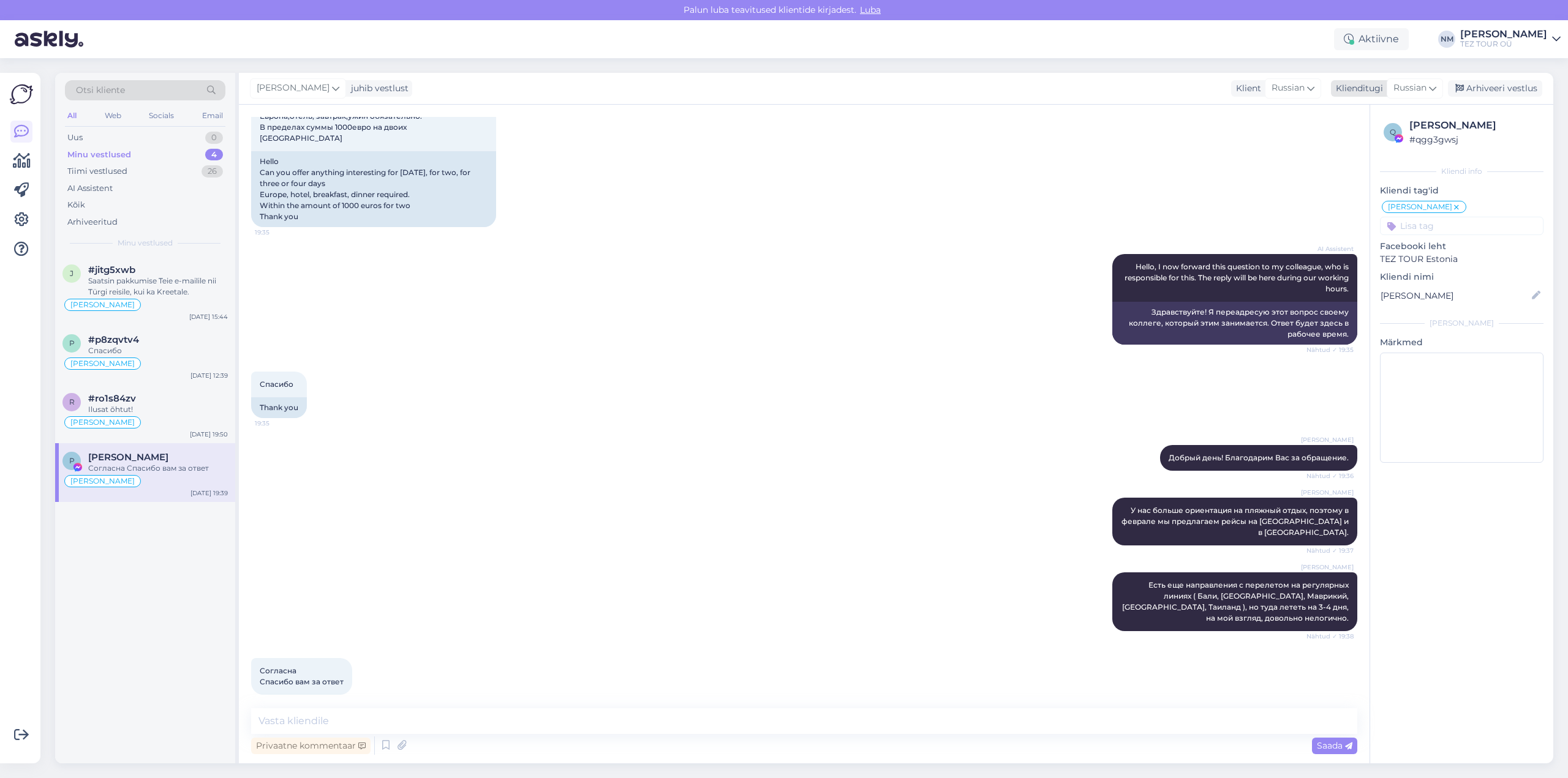
click at [1514, 85] on div "Arhiveeri vestlus" at bounding box center [1496, 88] width 95 height 16
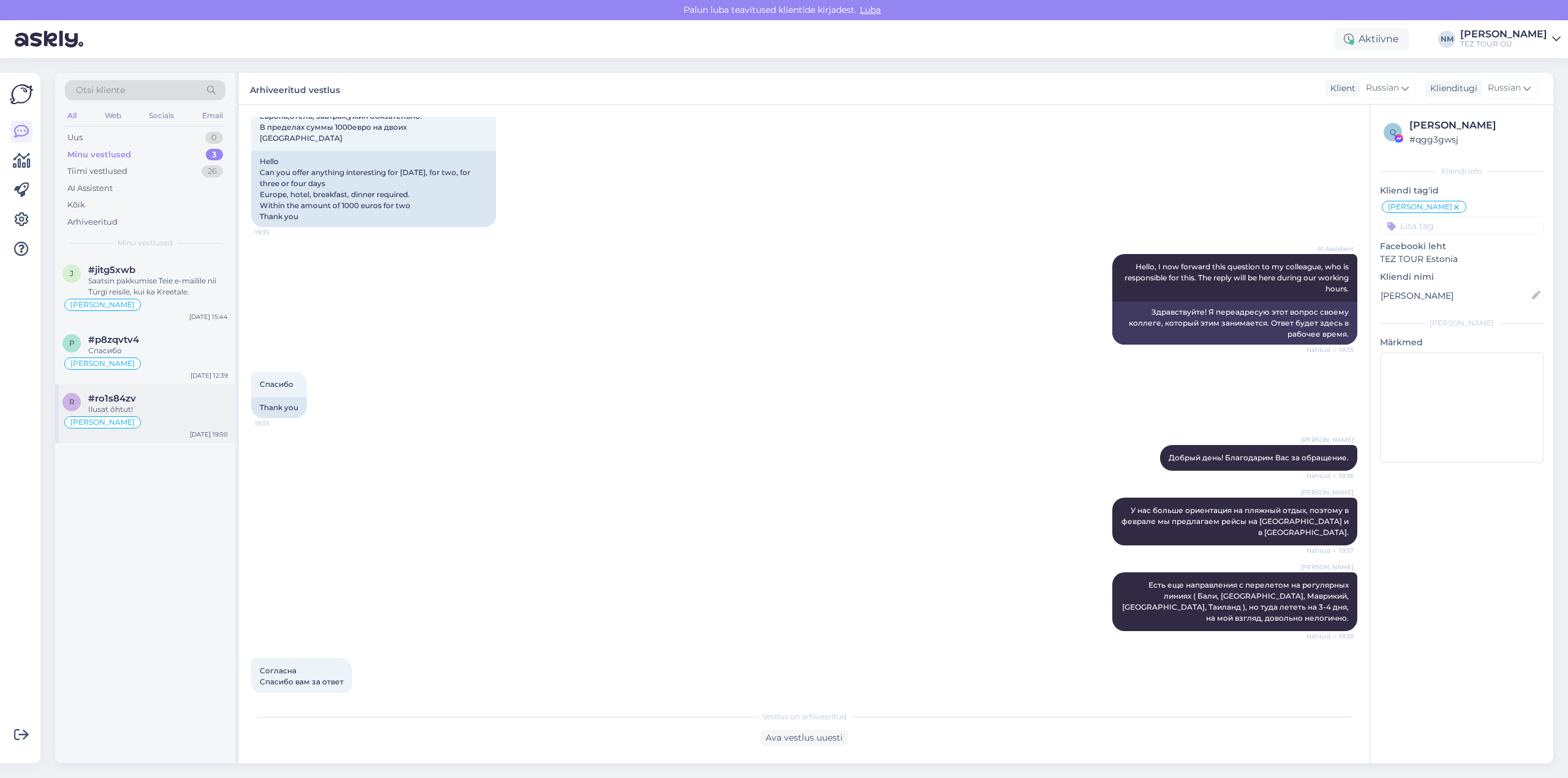
click at [172, 402] on div "#ro1s84zv" at bounding box center [158, 399] width 140 height 11
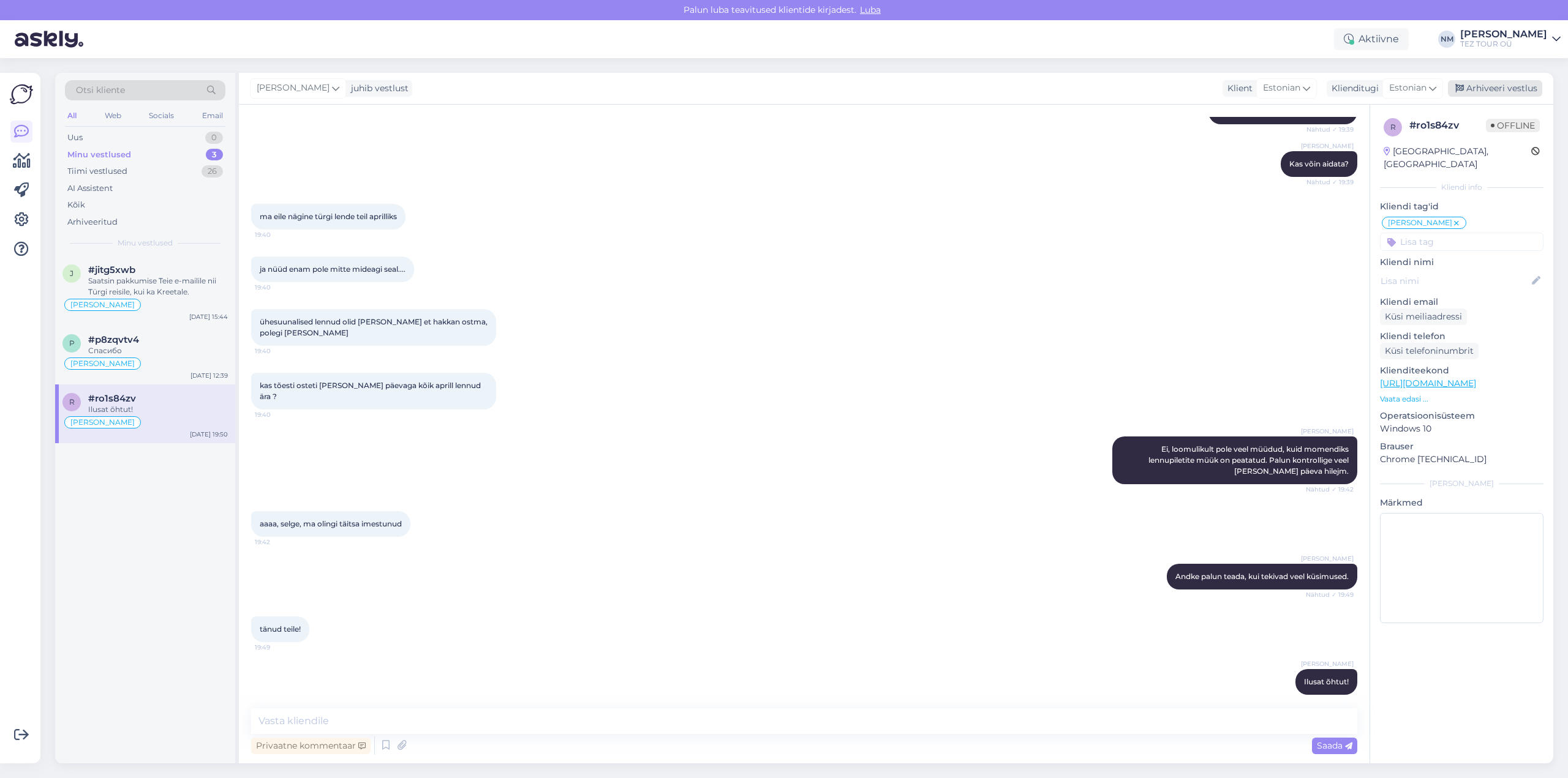
click at [1493, 88] on div "Arhiveeri vestlus" at bounding box center [1496, 88] width 95 height 16
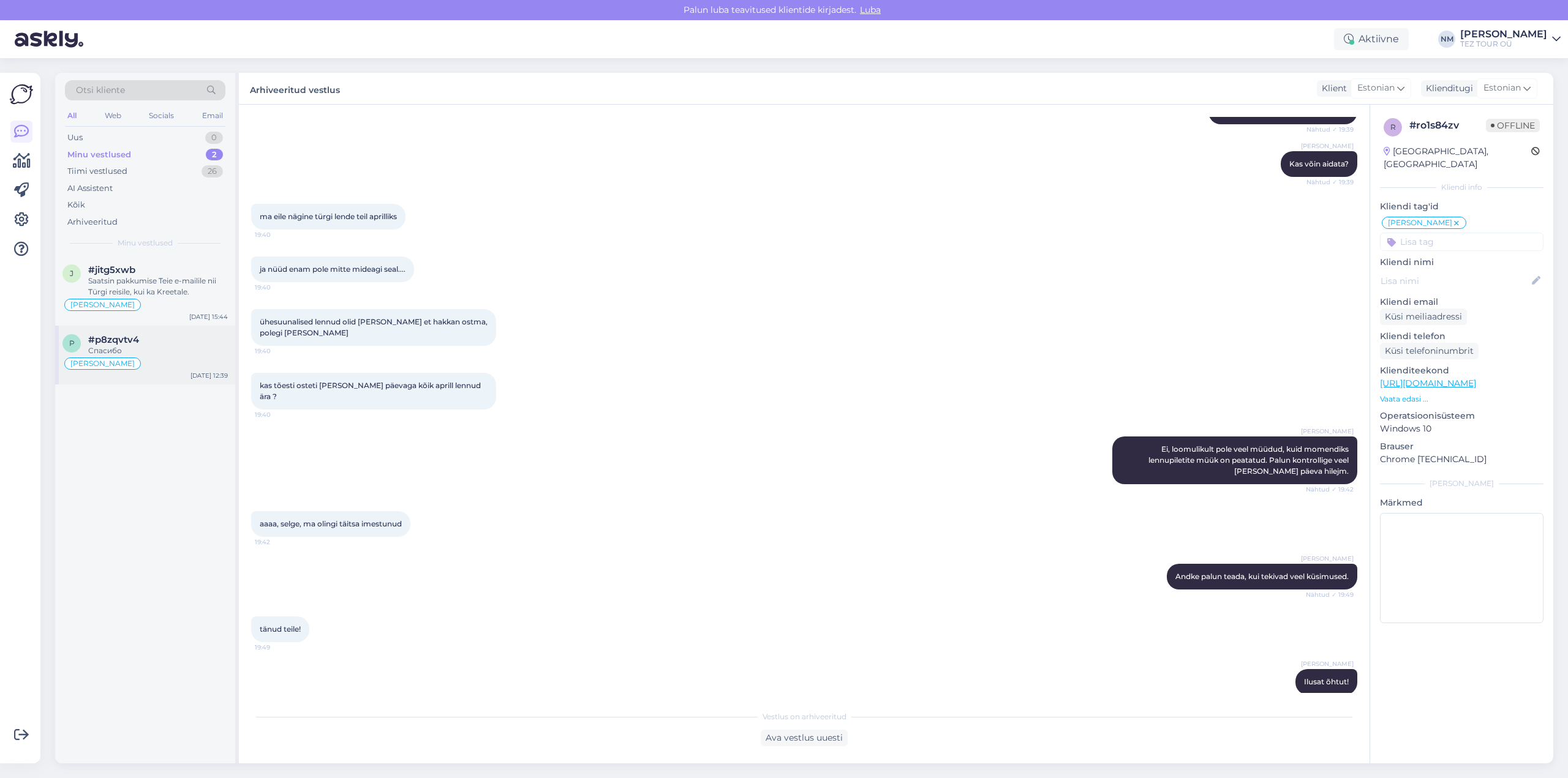
click at [158, 343] on div "#p8zqvtv4" at bounding box center [158, 339] width 140 height 11
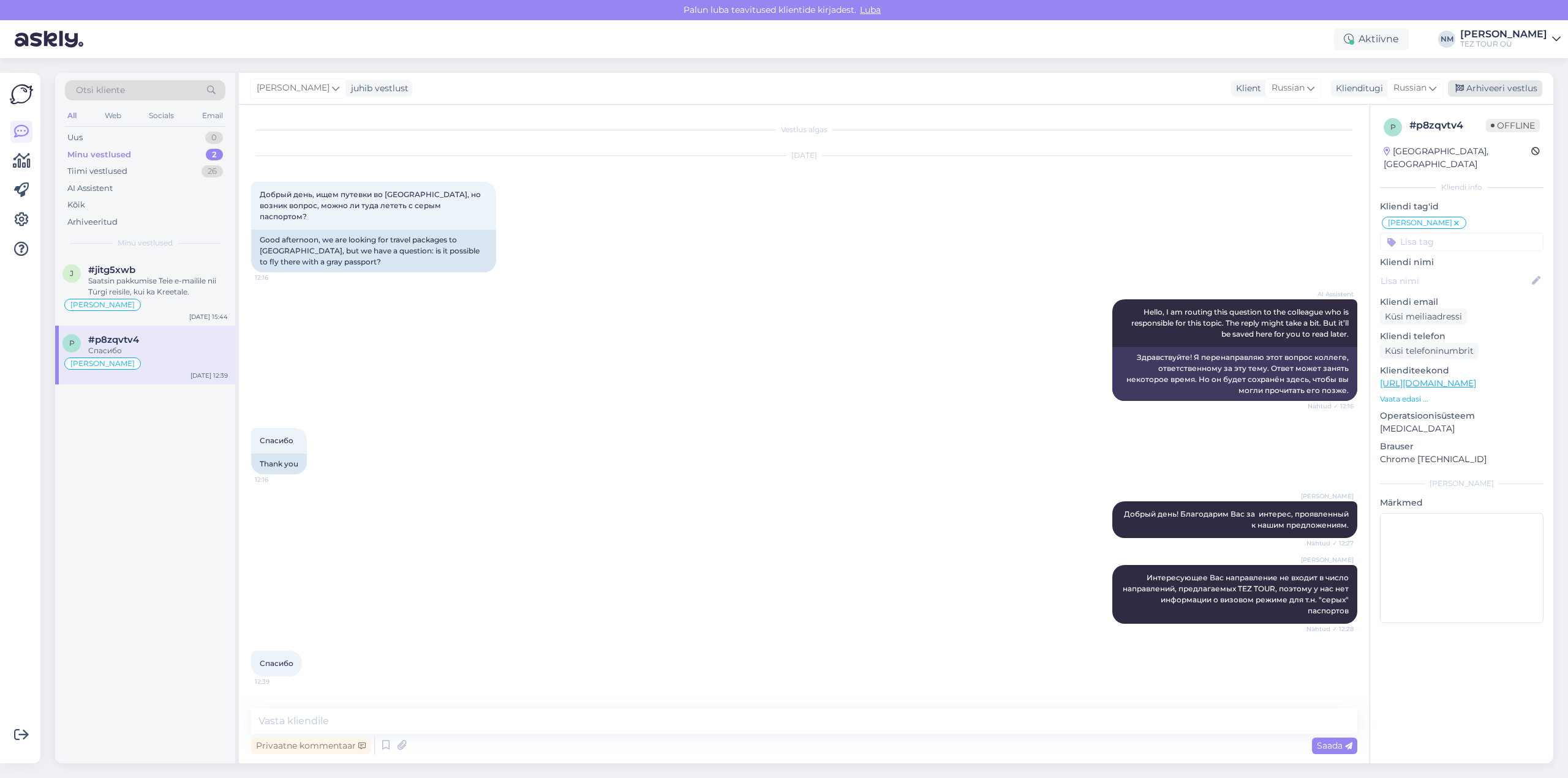
click at [1502, 83] on div "Arhiveeri vestlus" at bounding box center [1496, 88] width 95 height 16
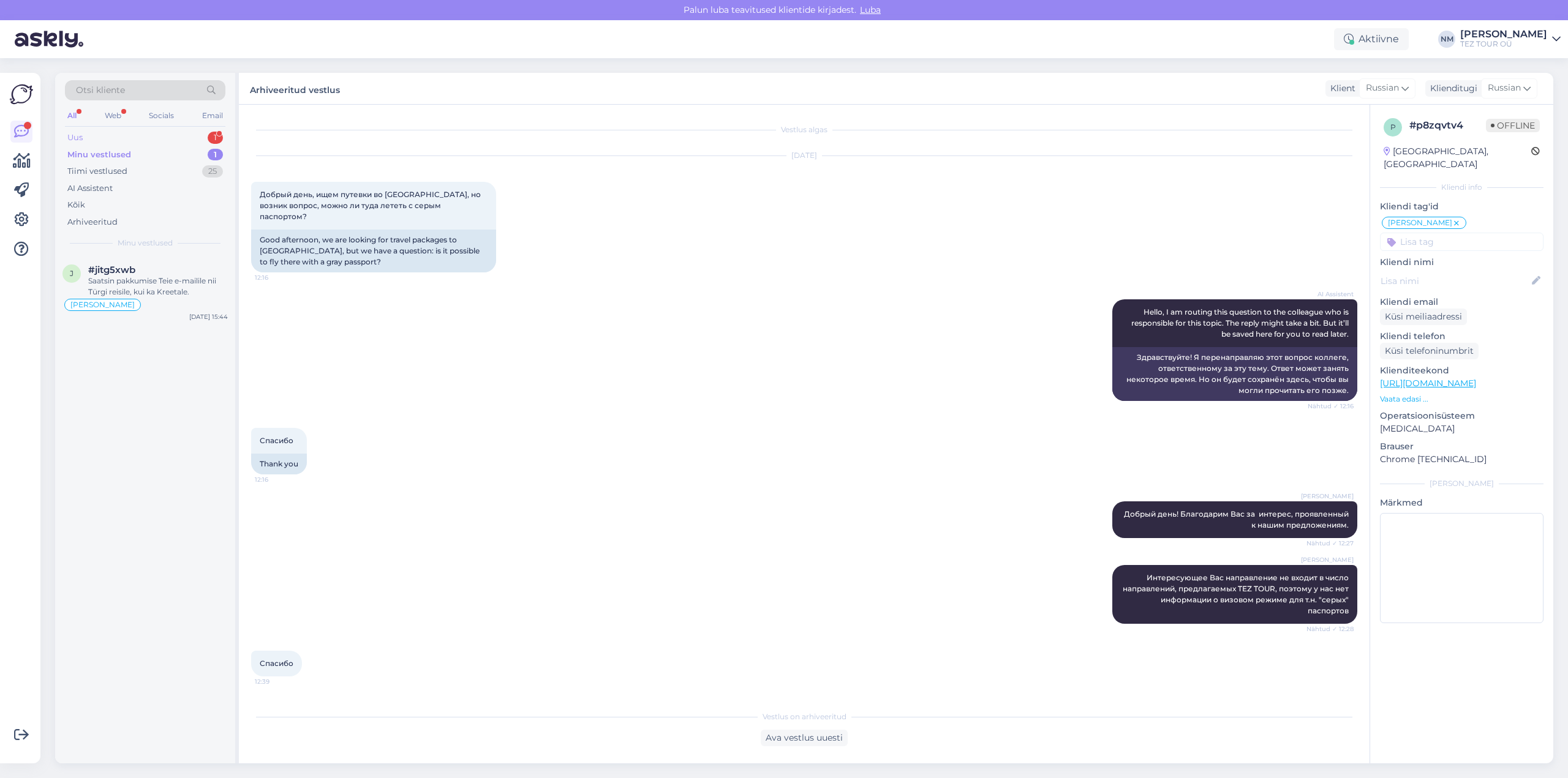
click at [210, 136] on div "1" at bounding box center [215, 138] width 15 height 12
click at [154, 279] on div "Kas saaks hinnapakkumist 24.10 väljumisele. 4 täiskasvanut" at bounding box center [158, 287] width 140 height 22
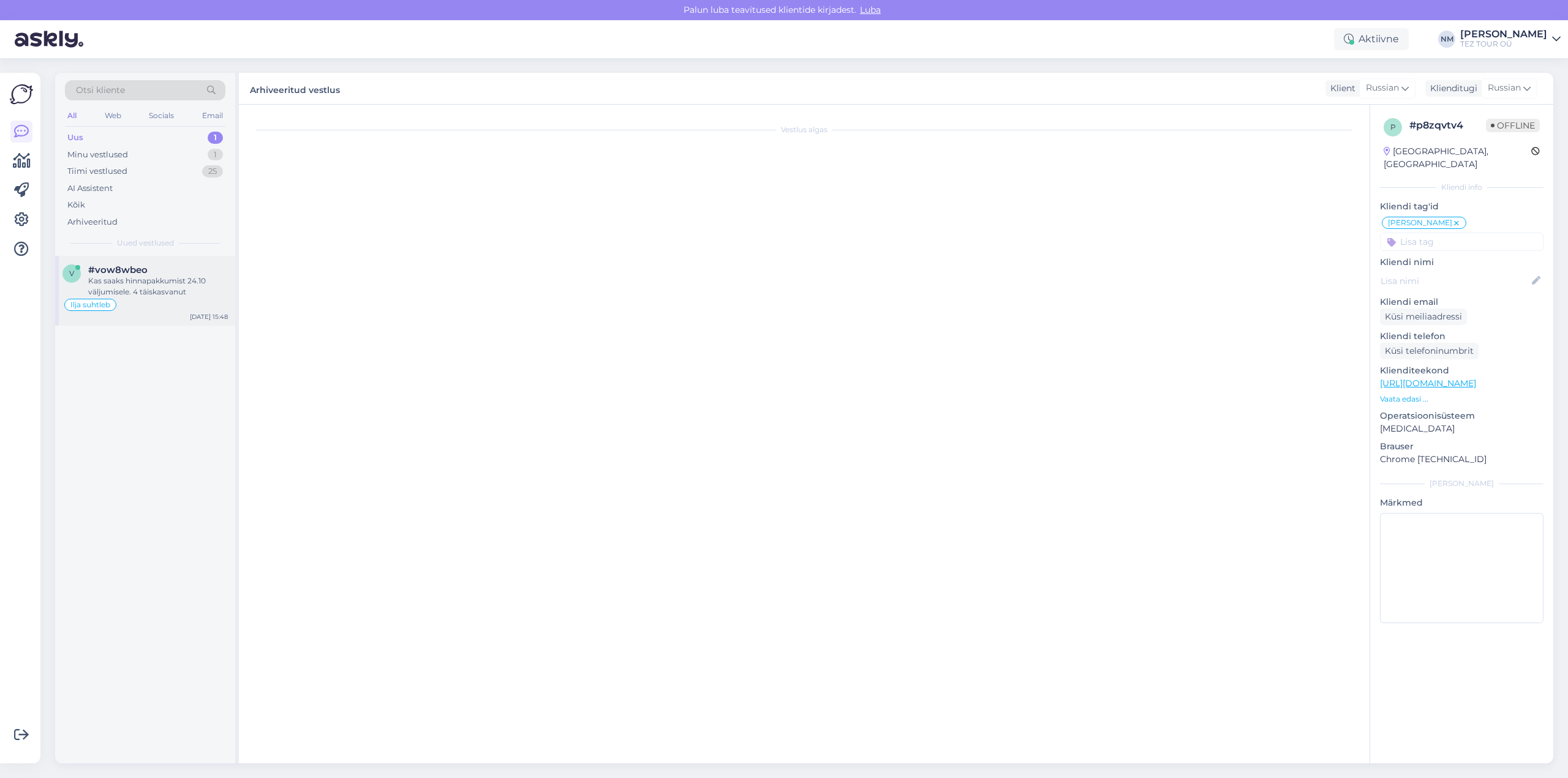
scroll to position [810, 0]
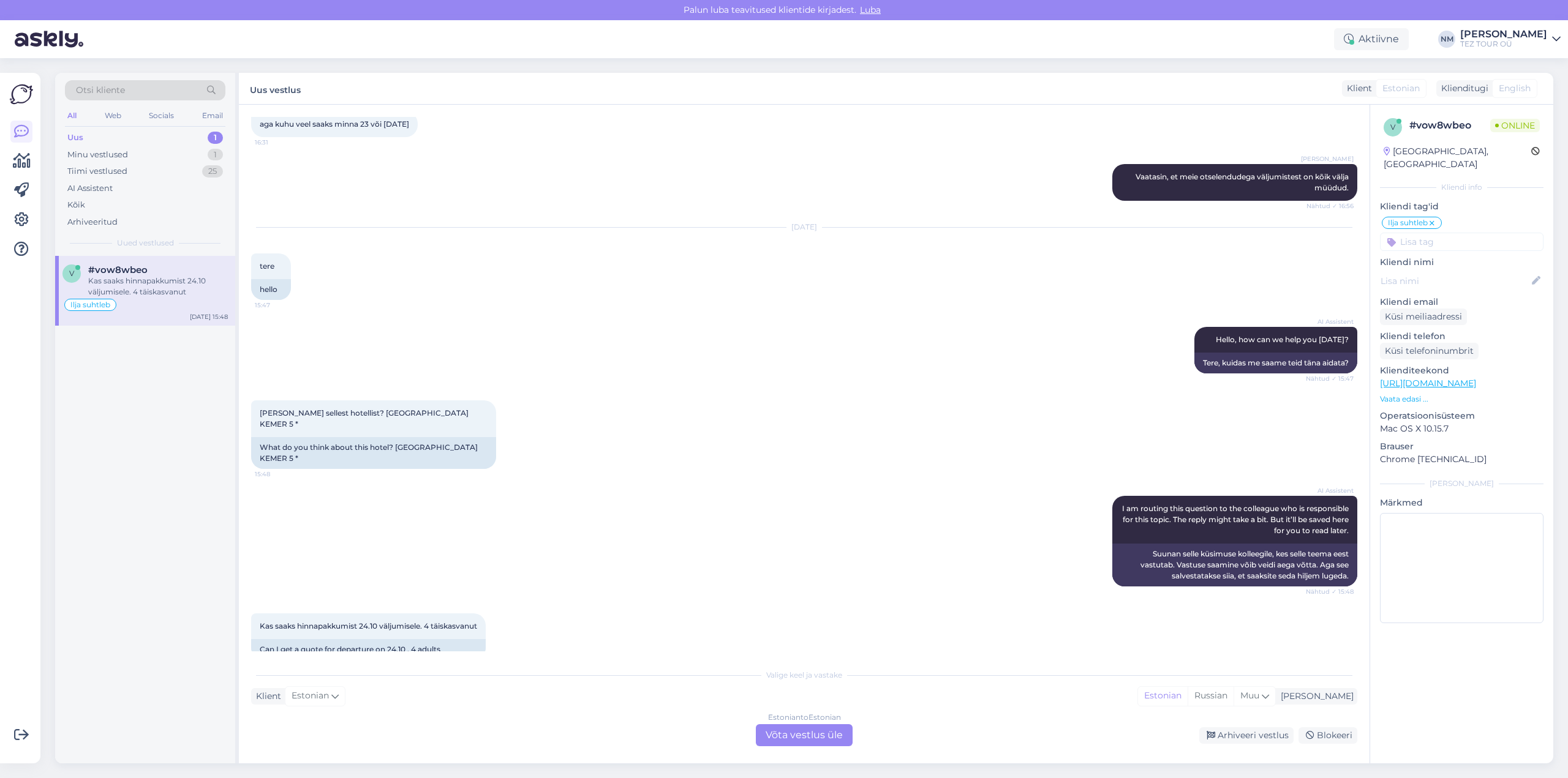
click at [831, 731] on div "Estonian to Estonian Võta vestlus üle" at bounding box center [804, 735] width 97 height 22
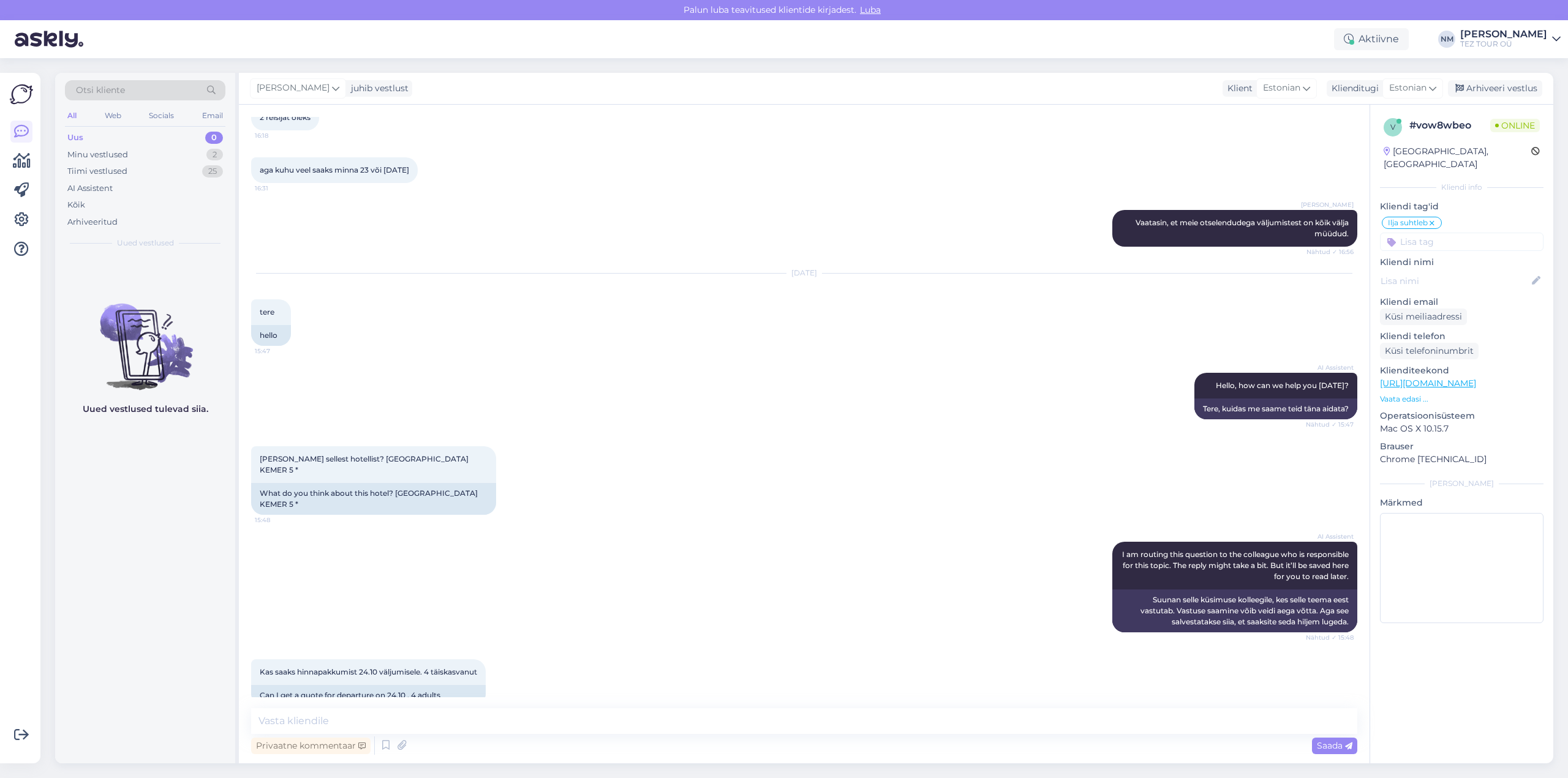
click at [1437, 232] on input at bounding box center [1462, 242] width 164 height 18
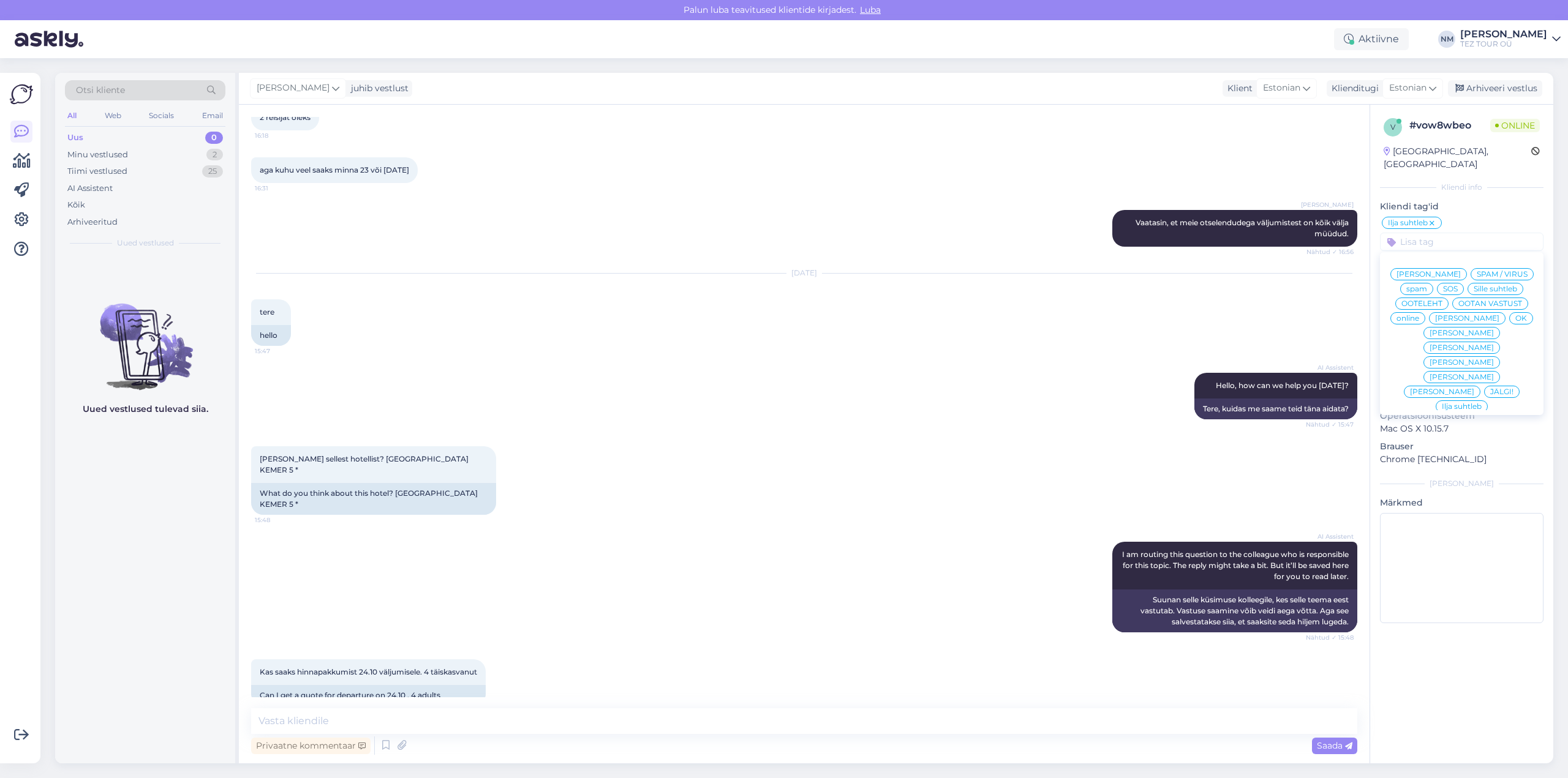
click at [1494, 344] on span "[PERSON_NAME]" at bounding box center [1462, 347] width 64 height 7
